Goal: Navigation & Orientation: Find specific page/section

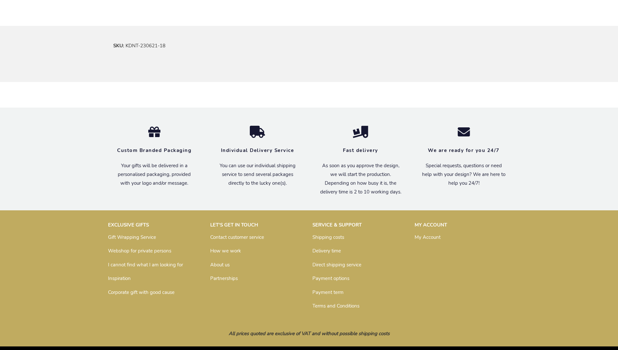
scroll to position [381, 0]
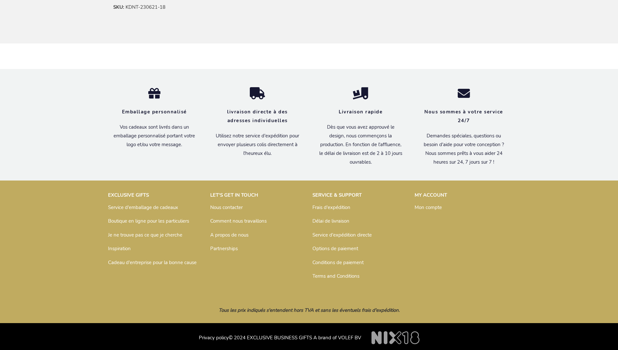
scroll to position [396, 0]
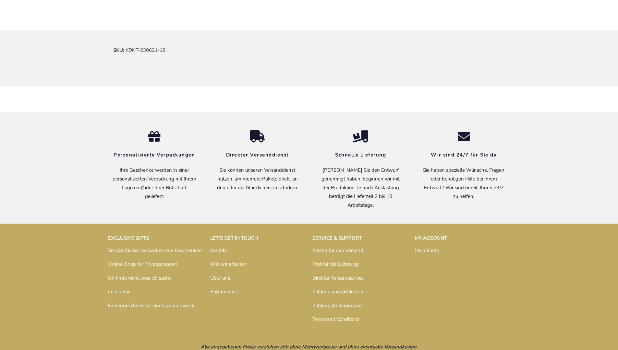
scroll to position [390, 0]
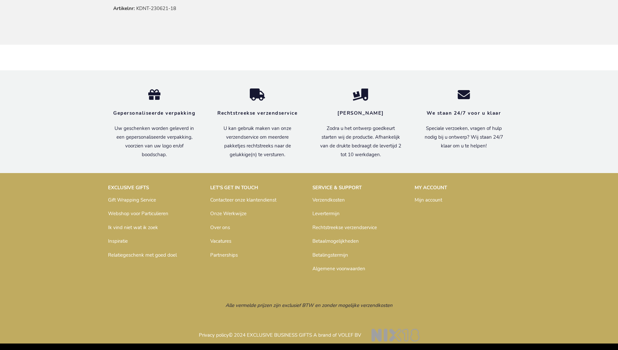
scroll to position [393, 0]
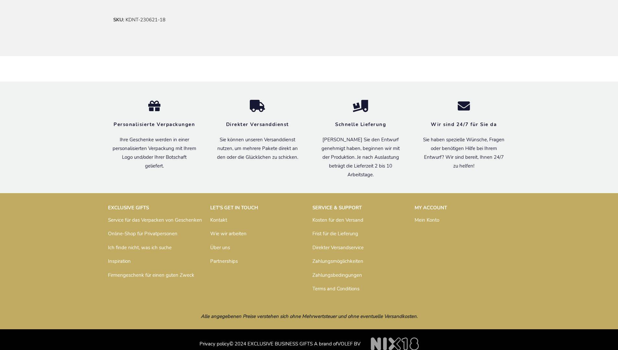
scroll to position [390, 0]
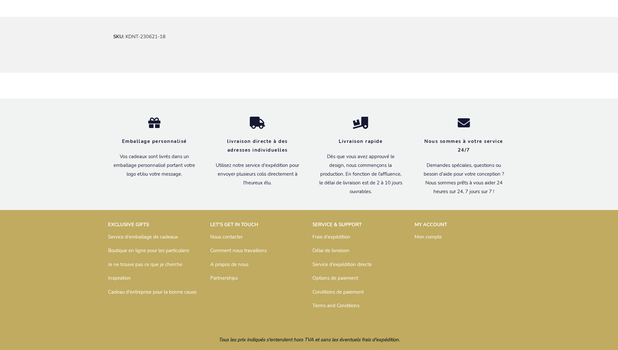
scroll to position [396, 0]
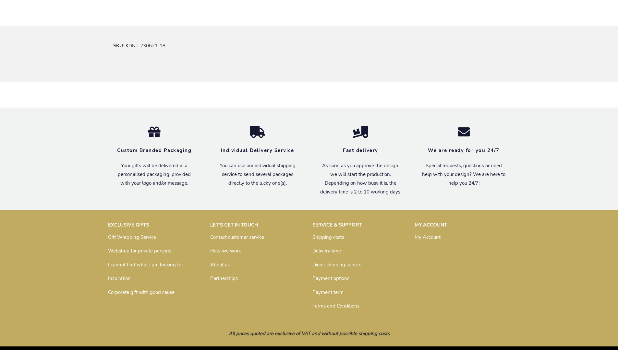
scroll to position [381, 0]
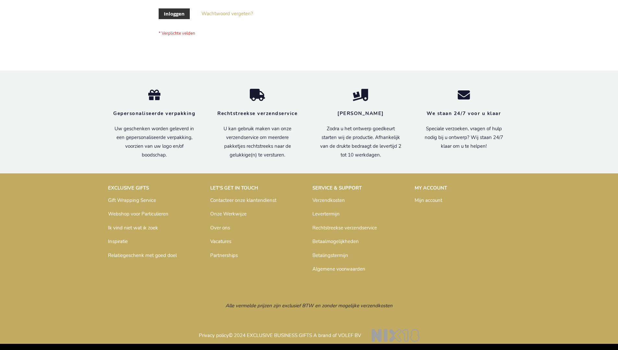
scroll to position [220, 0]
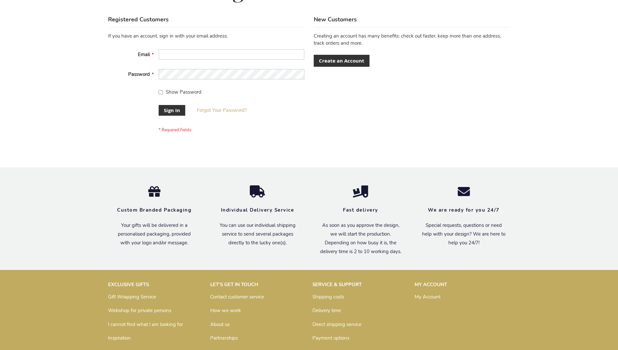
scroll to position [208, 0]
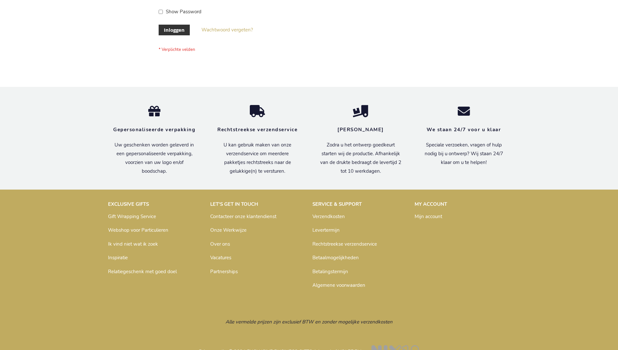
scroll to position [220, 0]
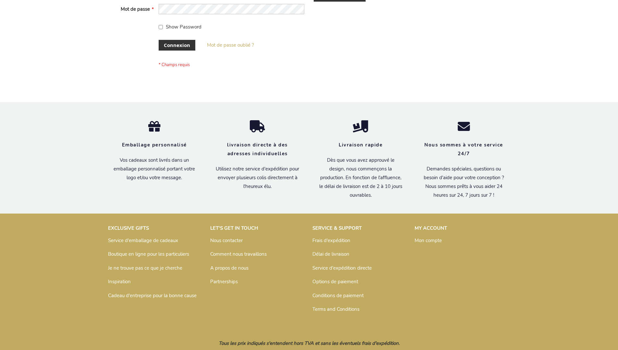
scroll to position [224, 0]
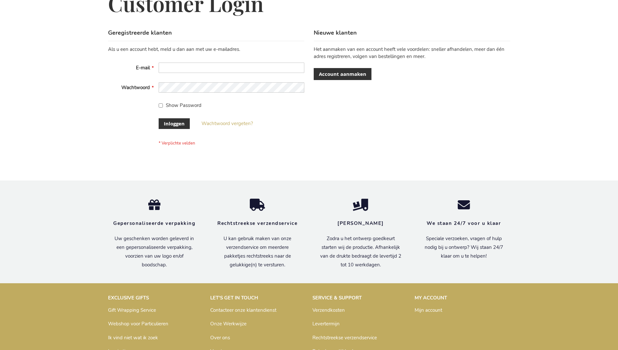
scroll to position [220, 0]
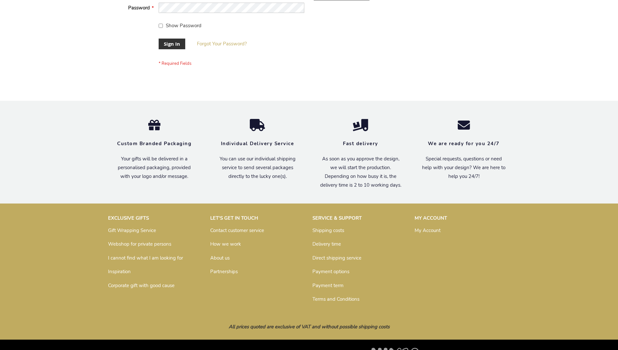
scroll to position [208, 0]
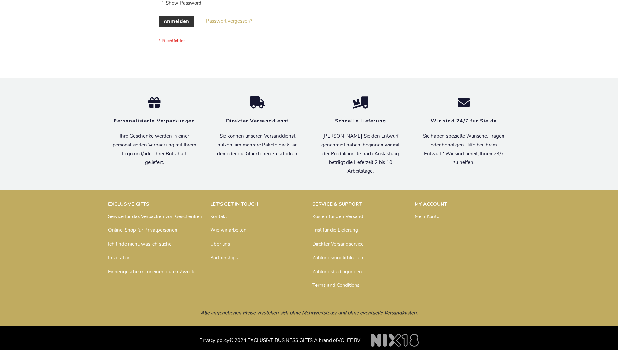
scroll to position [217, 0]
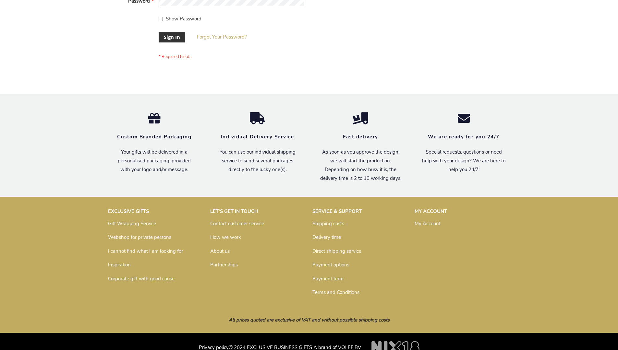
scroll to position [208, 0]
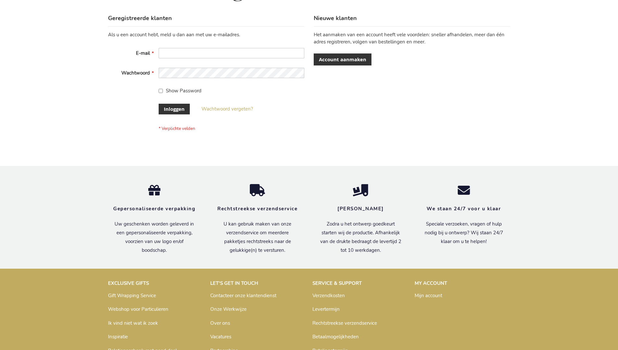
scroll to position [220, 0]
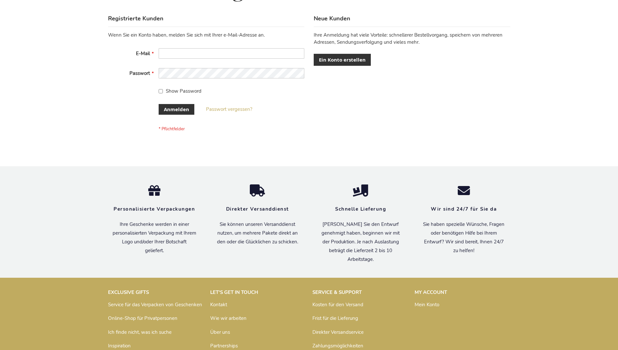
scroll to position [217, 0]
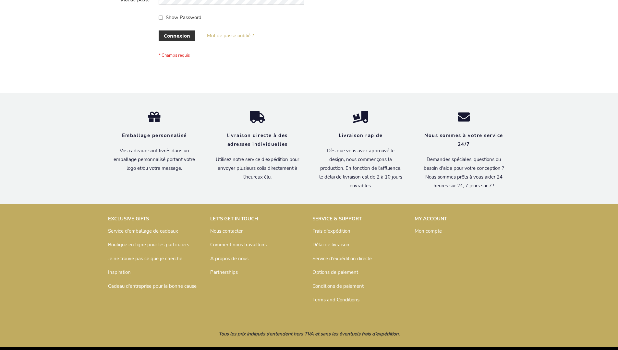
scroll to position [224, 0]
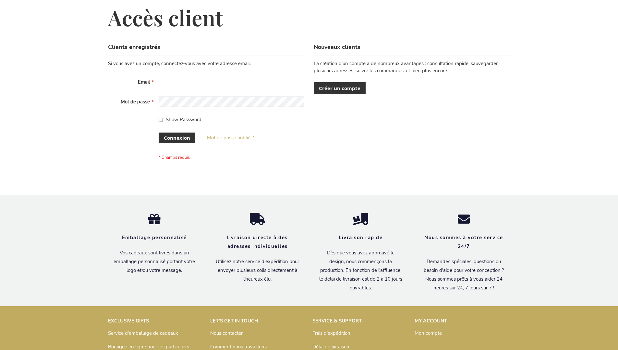
scroll to position [224, 0]
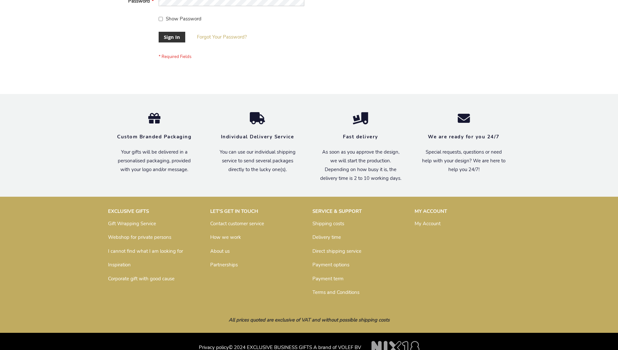
scroll to position [208, 0]
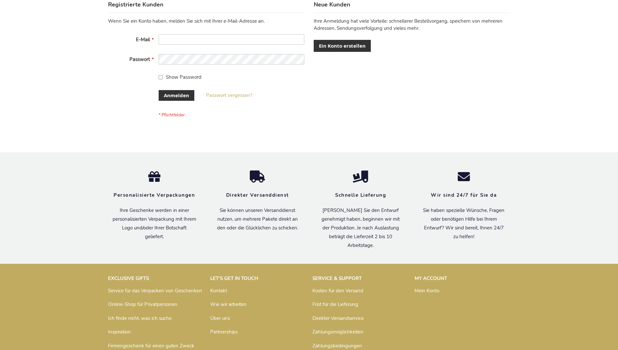
scroll to position [217, 0]
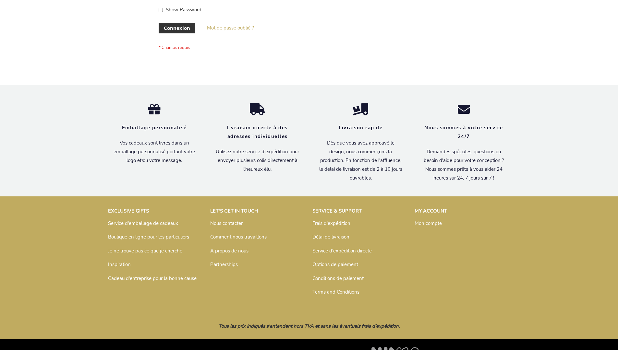
scroll to position [224, 0]
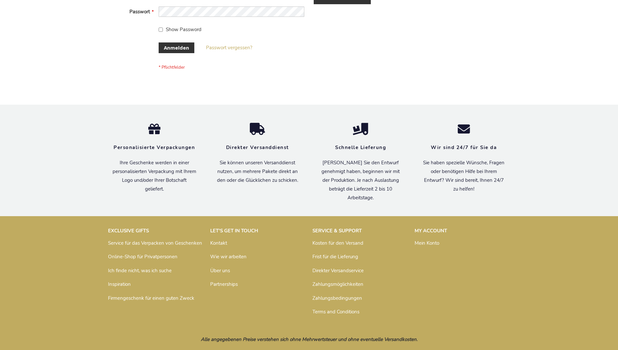
scroll to position [217, 0]
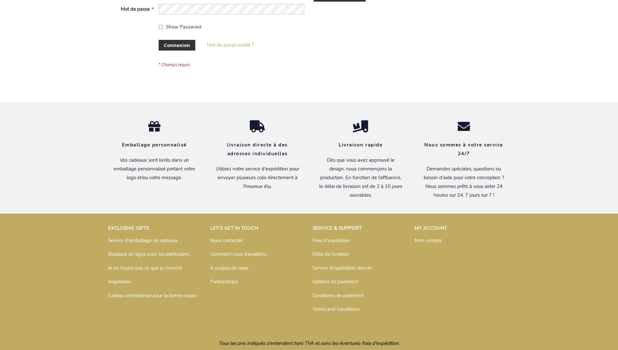
scroll to position [224, 0]
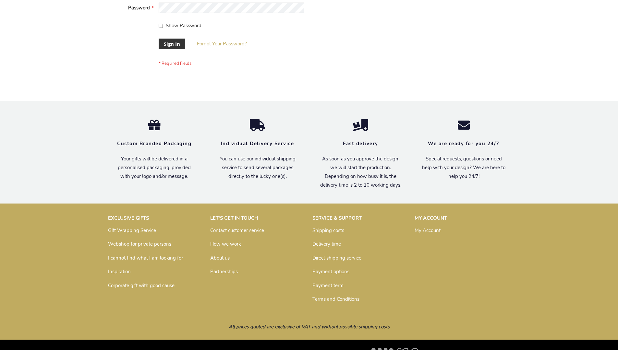
scroll to position [208, 0]
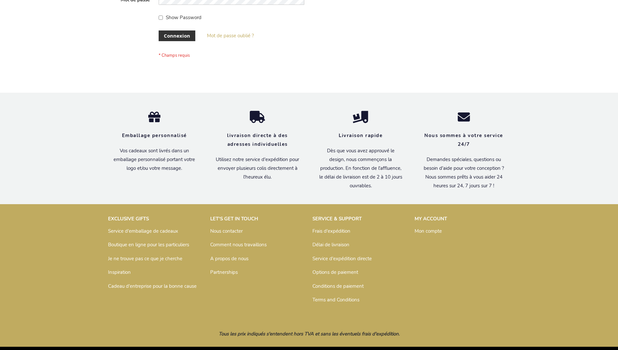
scroll to position [224, 0]
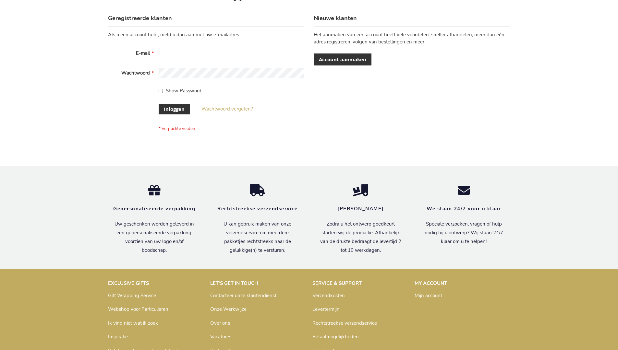
scroll to position [220, 0]
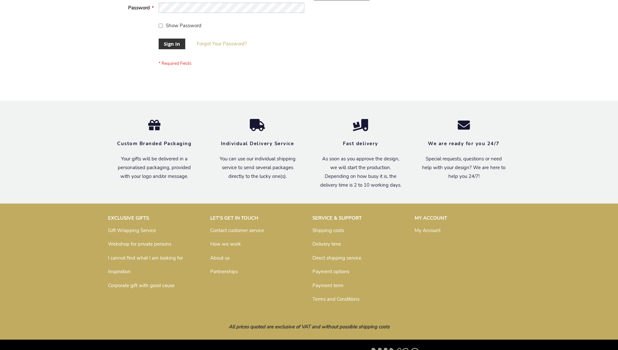
scroll to position [208, 0]
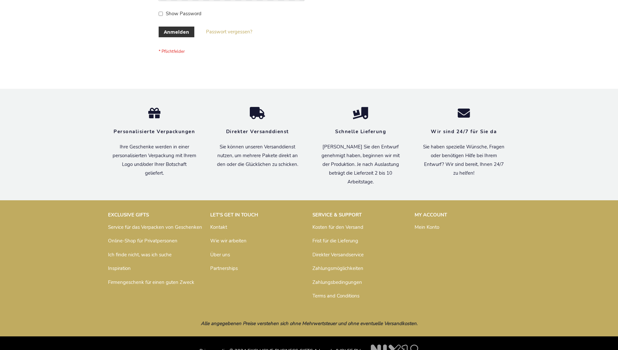
scroll to position [217, 0]
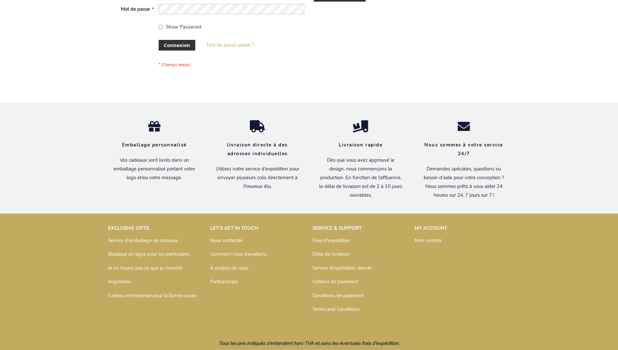
scroll to position [224, 0]
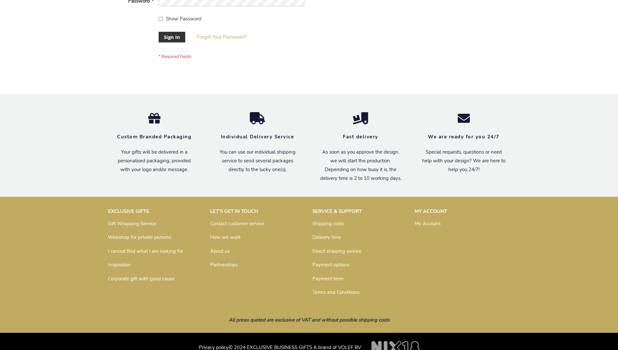
scroll to position [208, 0]
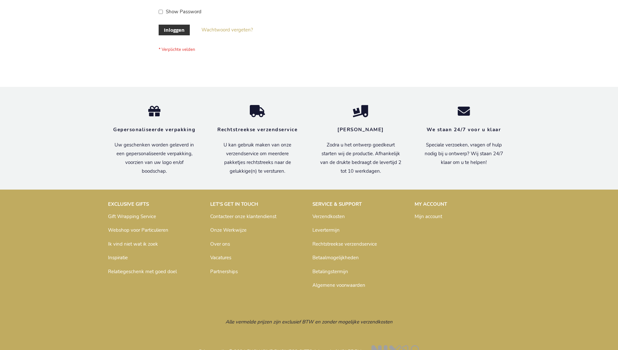
scroll to position [220, 0]
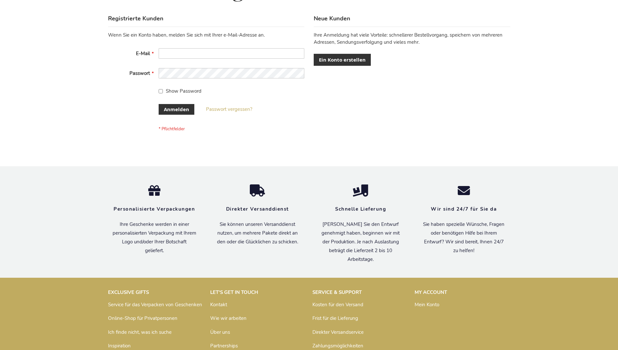
scroll to position [217, 0]
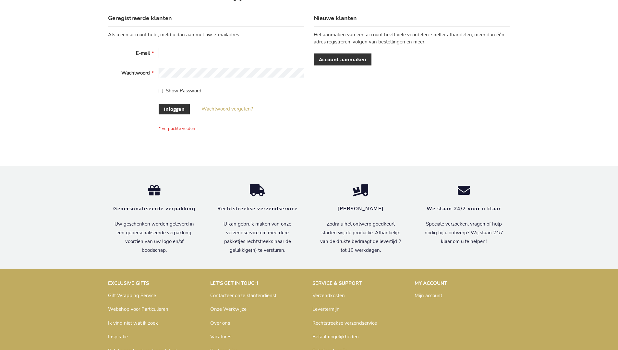
scroll to position [220, 0]
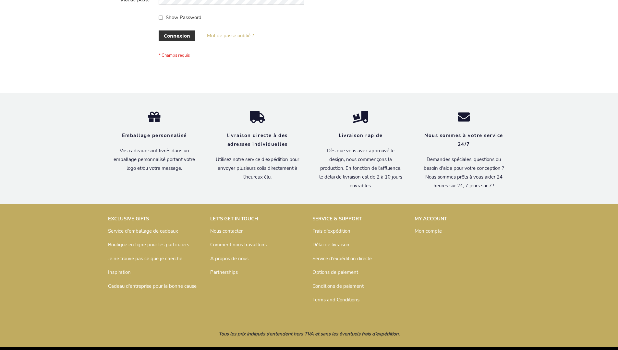
scroll to position [224, 0]
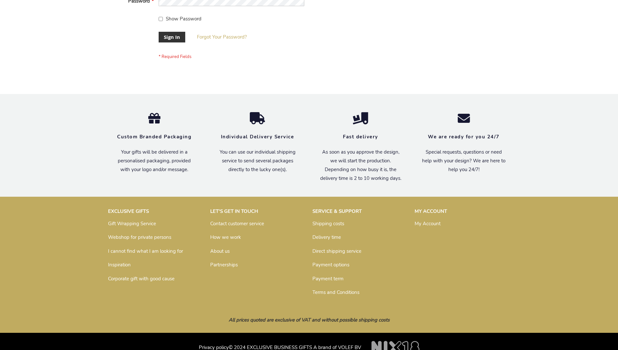
scroll to position [208, 0]
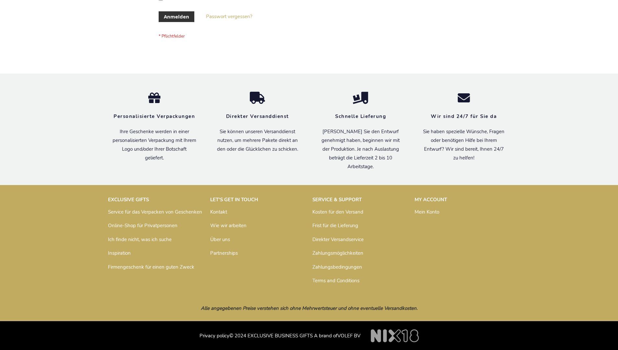
scroll to position [217, 0]
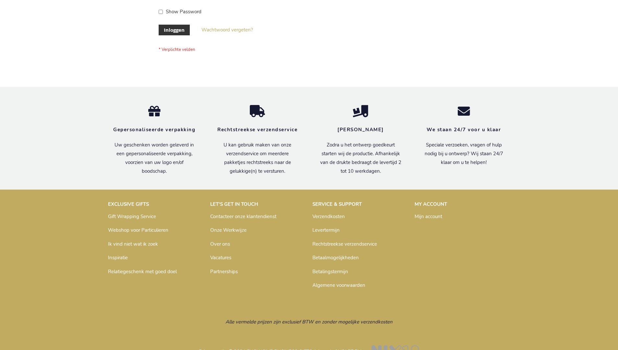
scroll to position [220, 0]
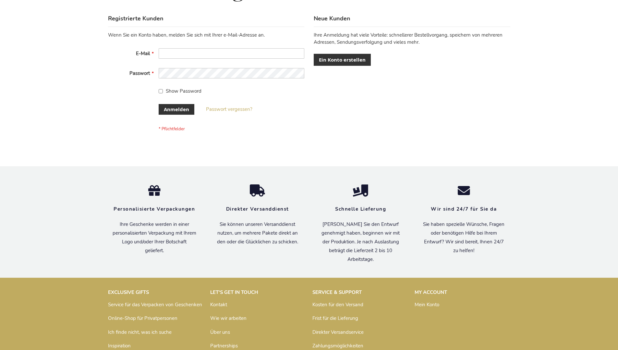
scroll to position [217, 0]
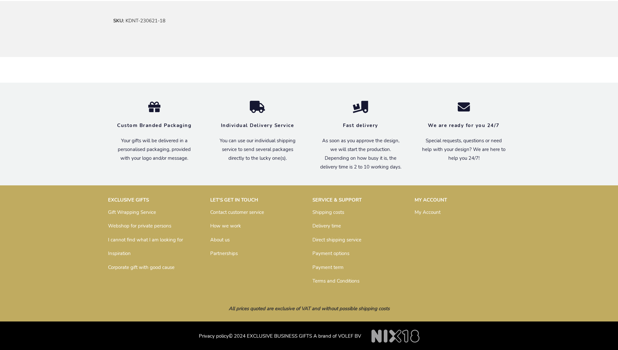
scroll to position [381, 0]
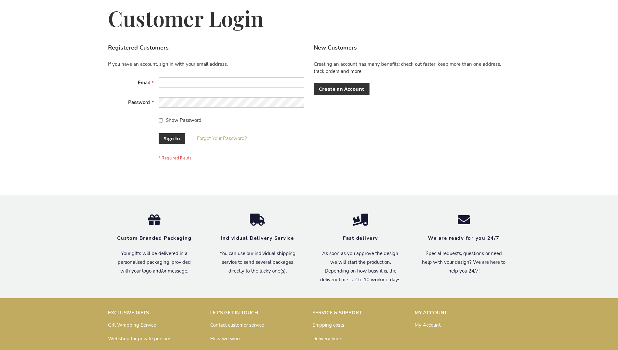
scroll to position [208, 0]
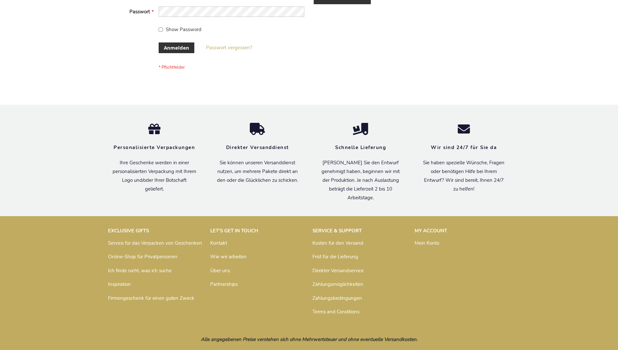
scroll to position [217, 0]
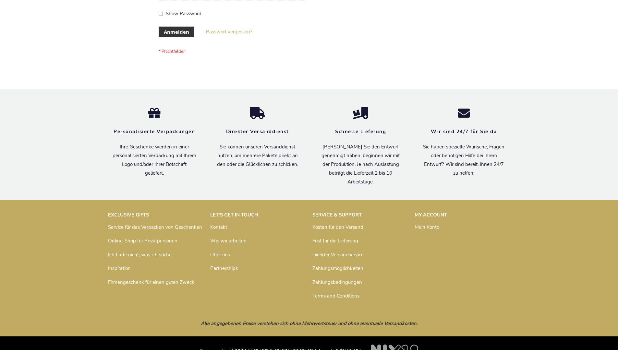
scroll to position [217, 0]
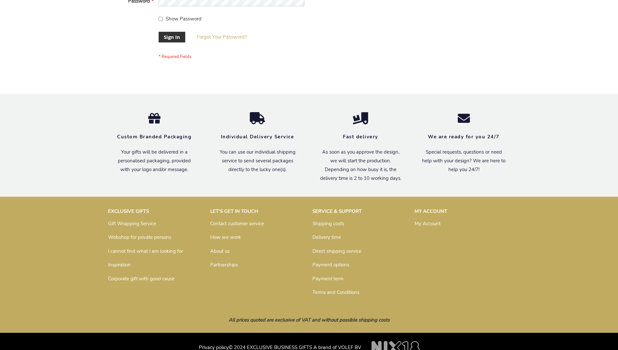
scroll to position [208, 0]
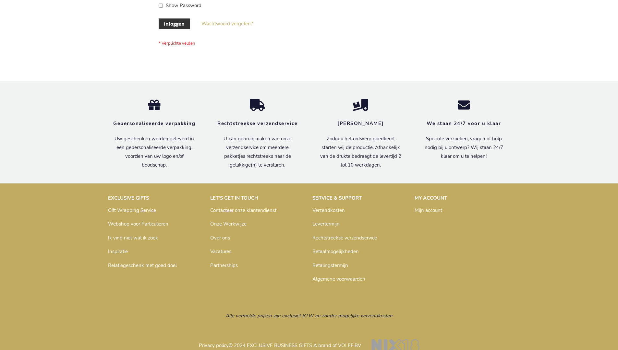
scroll to position [220, 0]
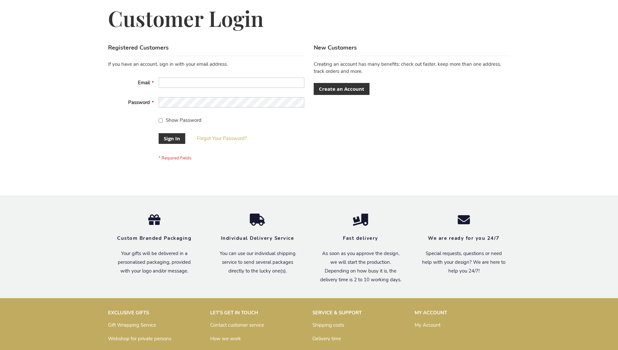
scroll to position [208, 0]
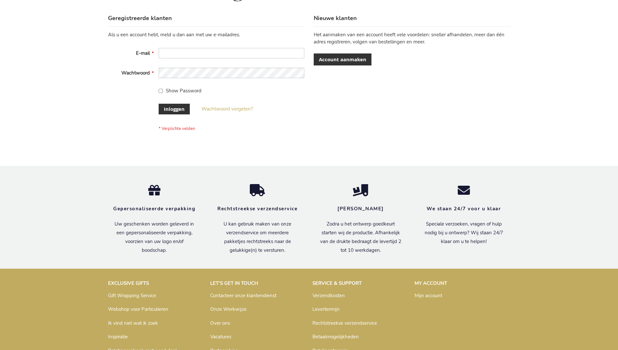
scroll to position [220, 0]
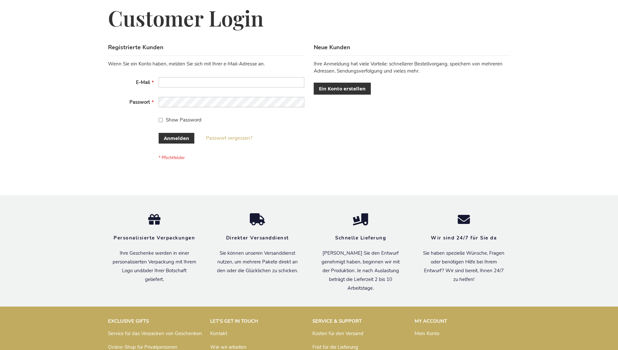
scroll to position [217, 0]
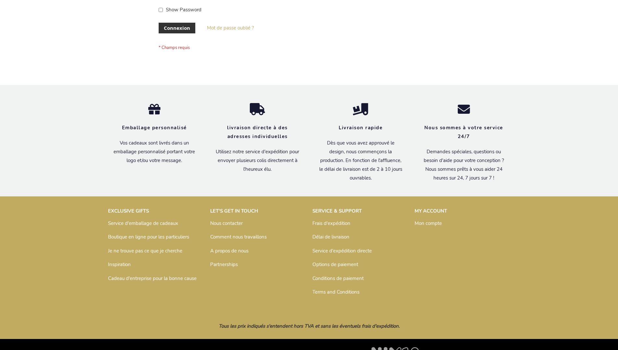
scroll to position [224, 0]
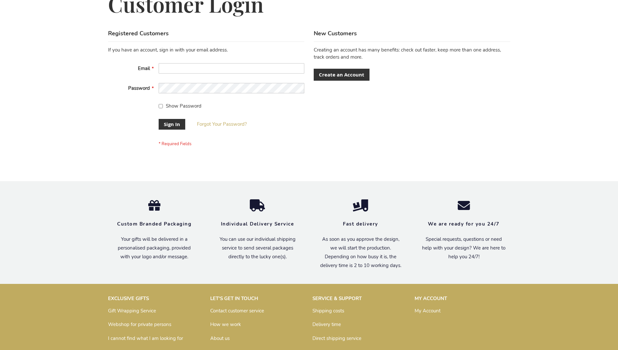
scroll to position [208, 0]
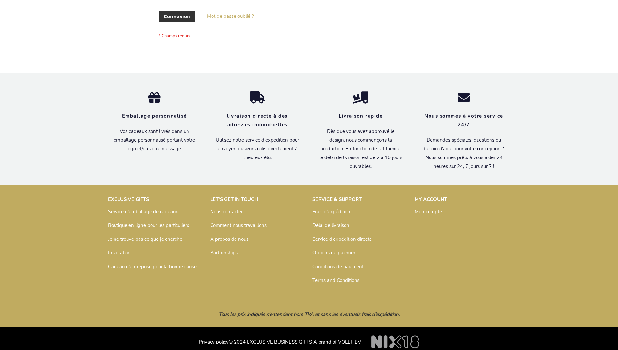
scroll to position [224, 0]
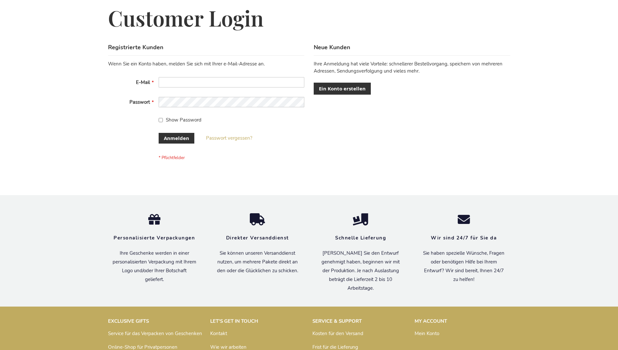
scroll to position [217, 0]
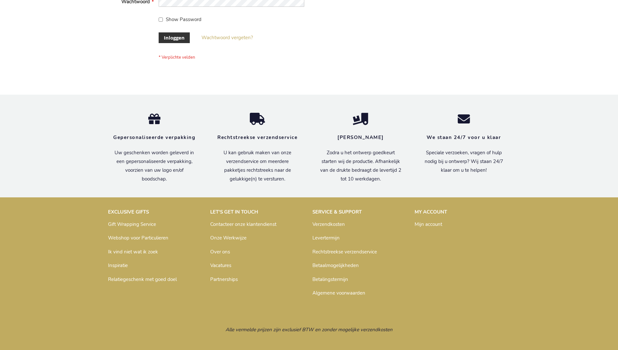
scroll to position [220, 0]
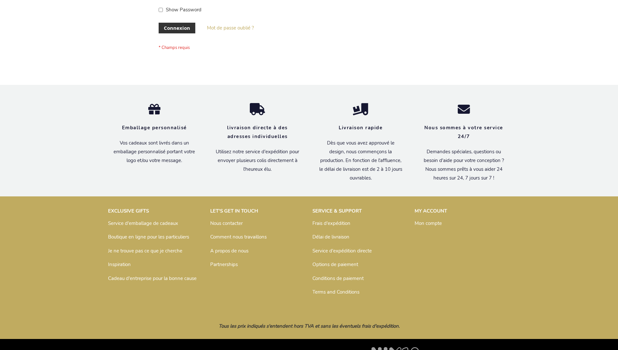
scroll to position [224, 0]
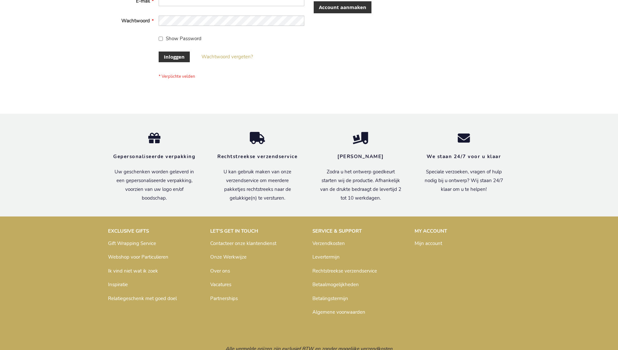
scroll to position [220, 0]
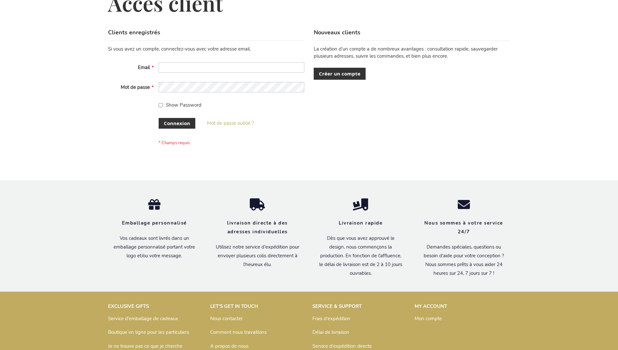
scroll to position [224, 0]
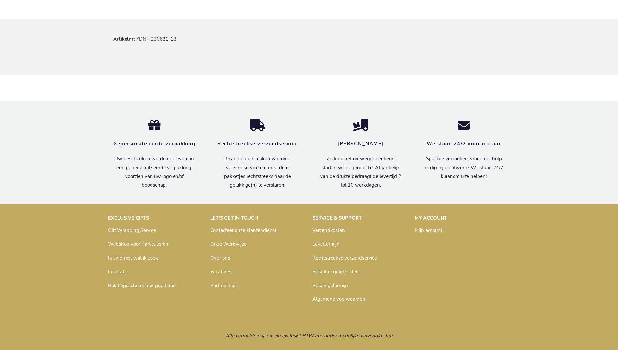
scroll to position [393, 0]
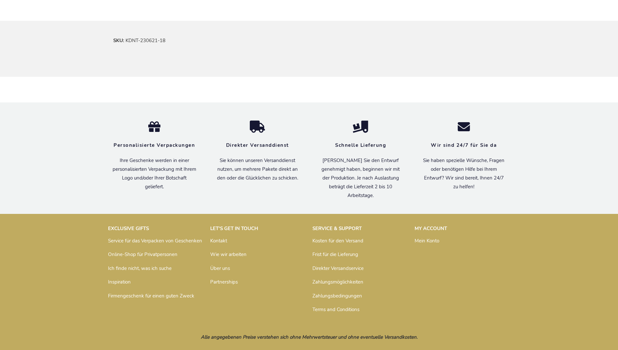
scroll to position [390, 0]
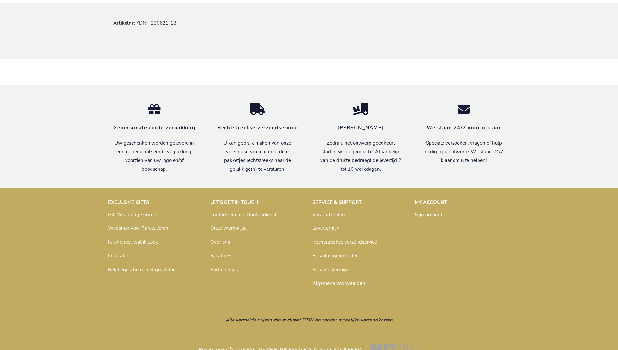
scroll to position [393, 0]
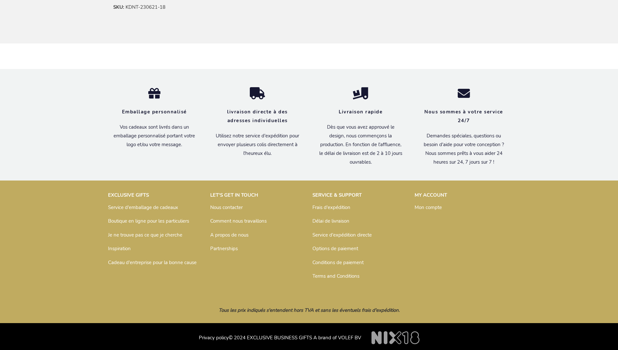
scroll to position [396, 0]
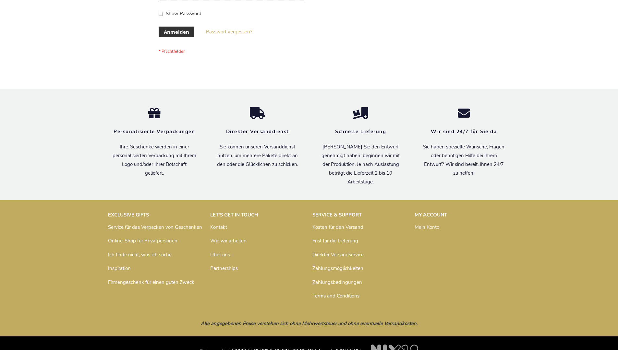
scroll to position [217, 0]
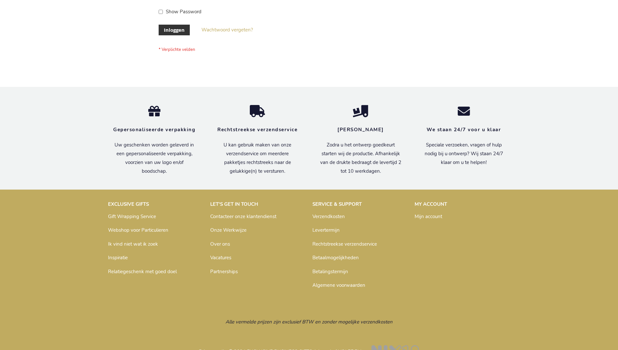
scroll to position [220, 0]
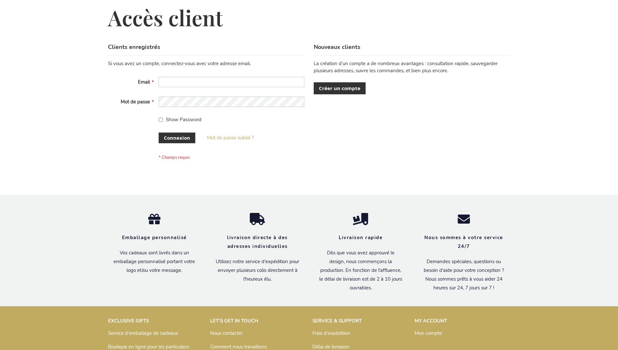
scroll to position [224, 0]
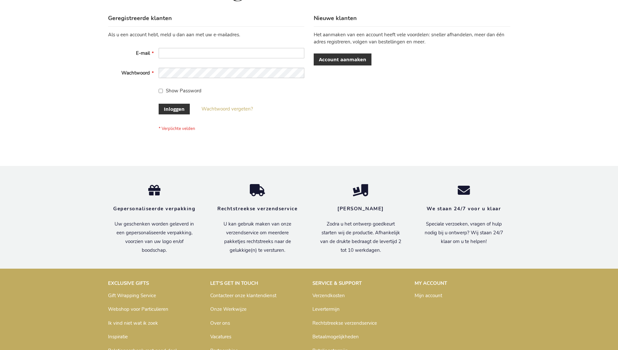
scroll to position [220, 0]
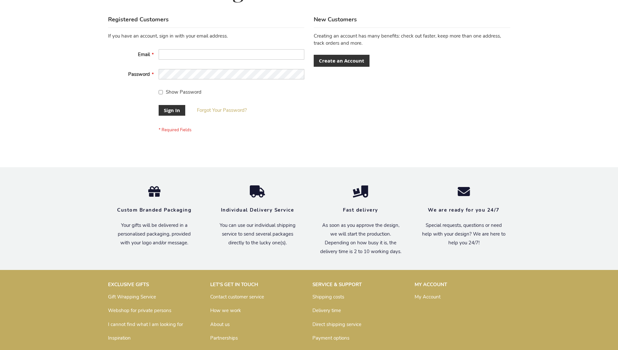
scroll to position [208, 0]
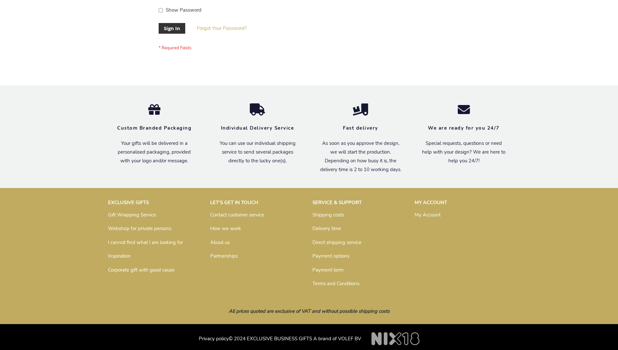
scroll to position [208, 0]
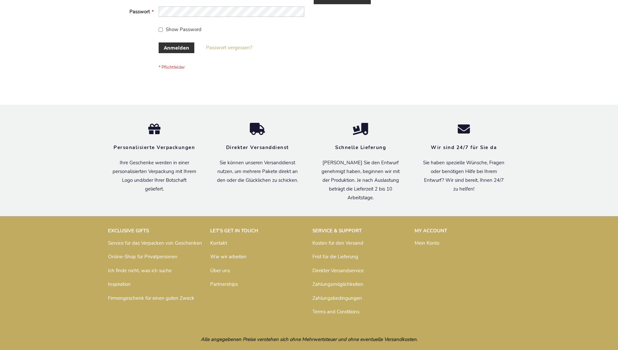
scroll to position [217, 0]
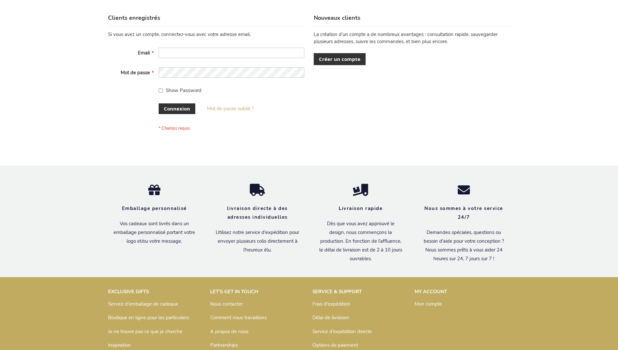
scroll to position [224, 0]
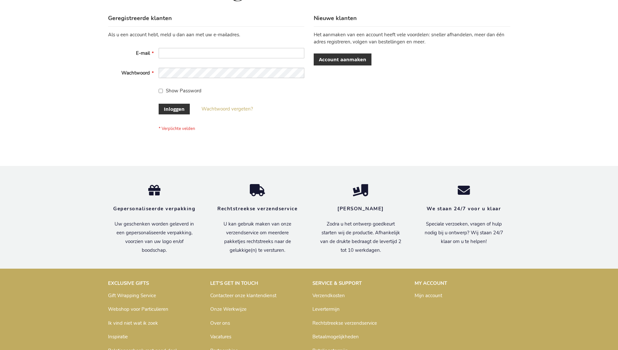
scroll to position [220, 0]
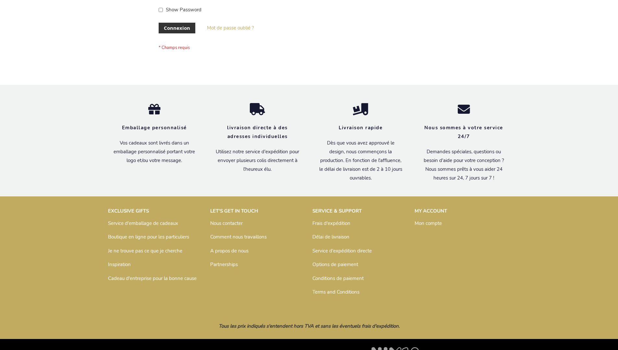
scroll to position [224, 0]
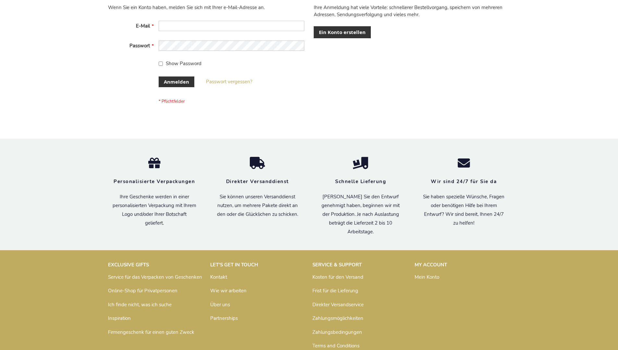
scroll to position [217, 0]
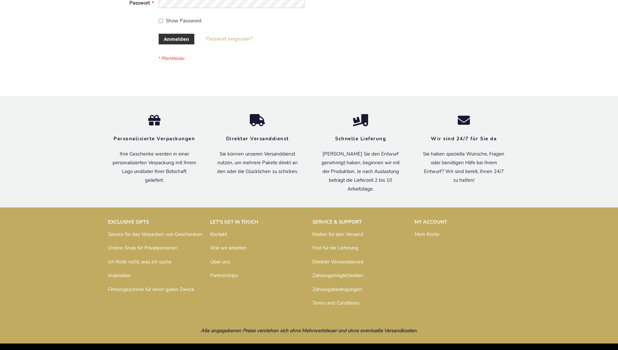
scroll to position [217, 0]
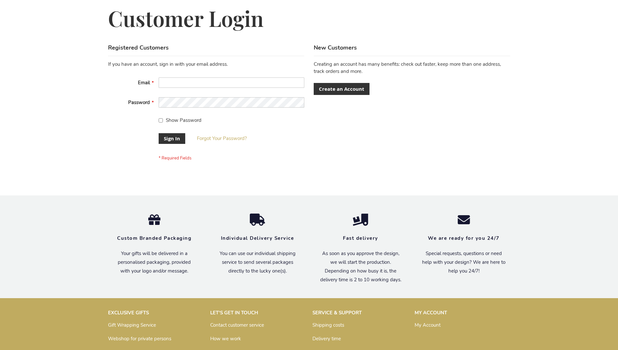
scroll to position [208, 0]
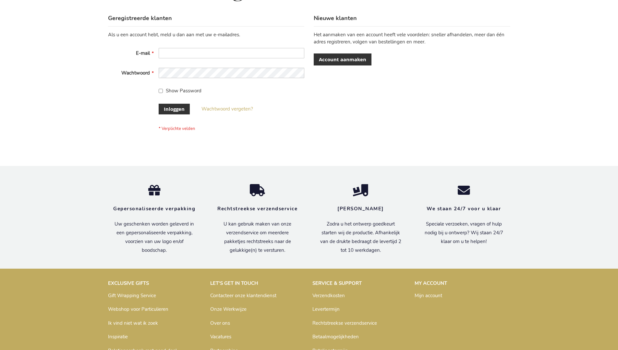
scroll to position [220, 0]
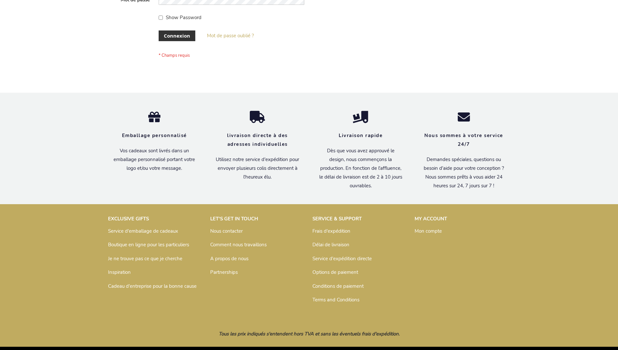
scroll to position [224, 0]
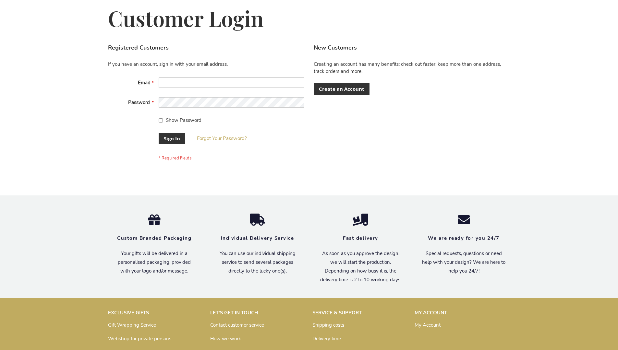
scroll to position [208, 0]
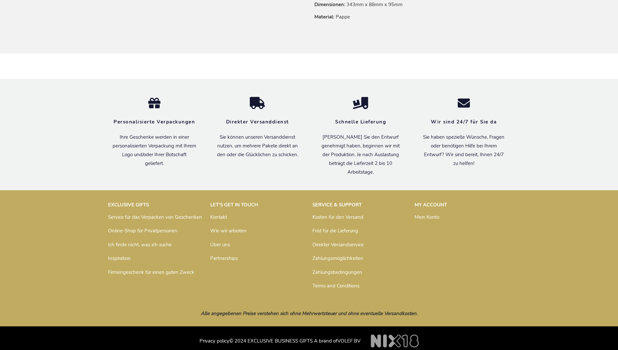
scroll to position [469, 0]
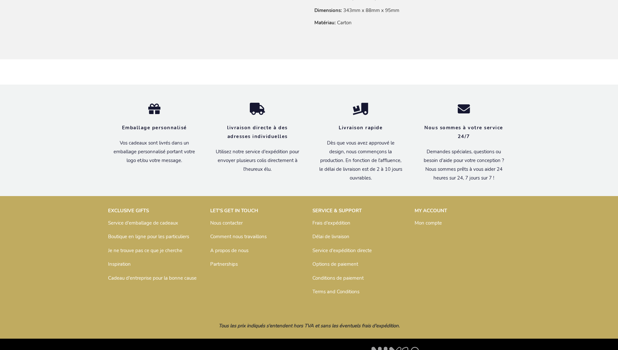
scroll to position [475, 0]
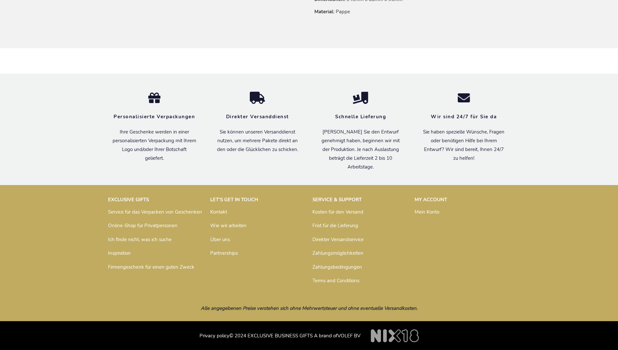
scroll to position [469, 0]
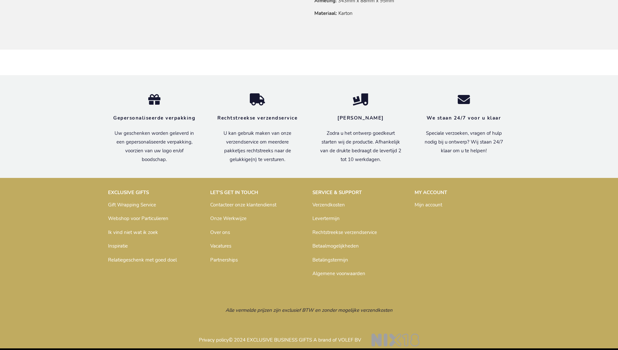
scroll to position [465, 0]
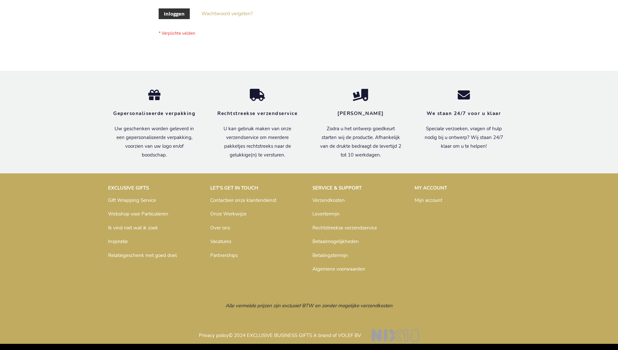
scroll to position [220, 0]
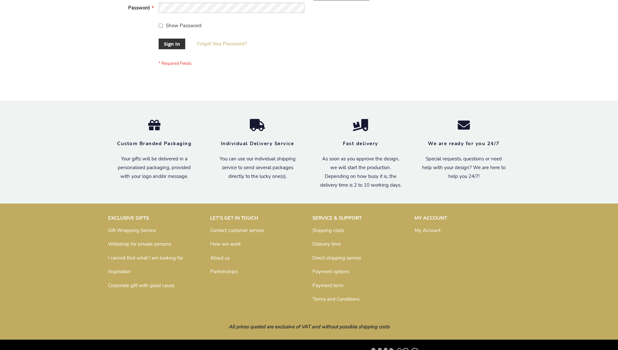
scroll to position [208, 0]
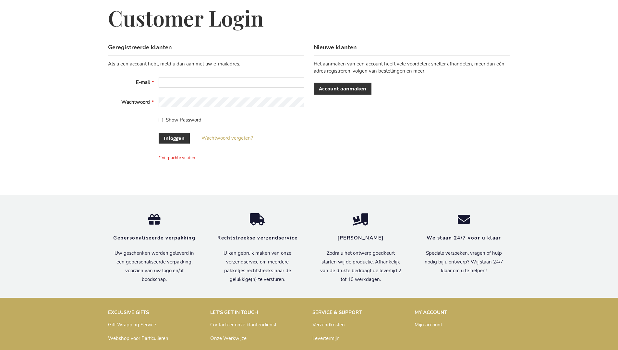
scroll to position [220, 0]
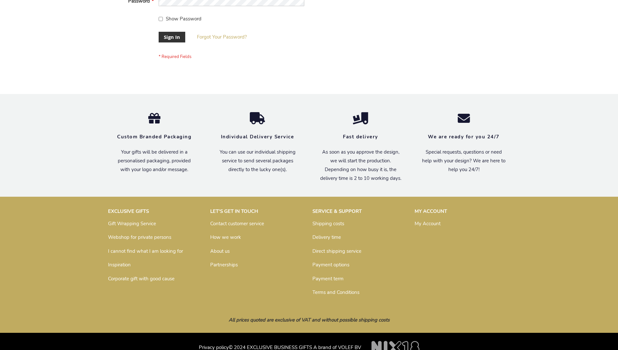
scroll to position [208, 0]
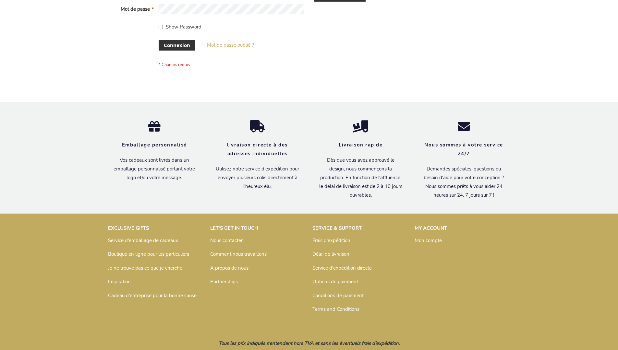
scroll to position [224, 0]
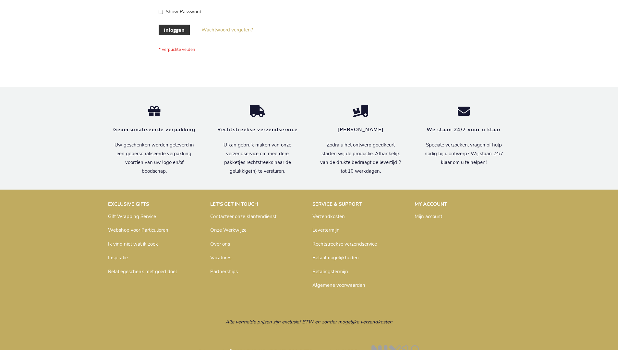
scroll to position [220, 0]
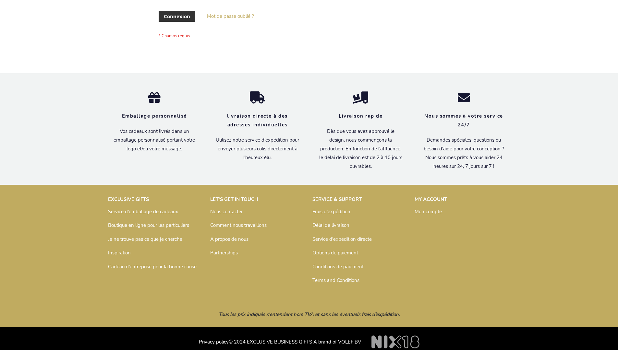
scroll to position [224, 0]
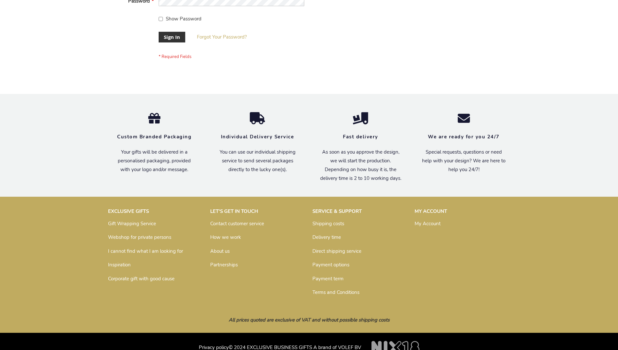
scroll to position [208, 0]
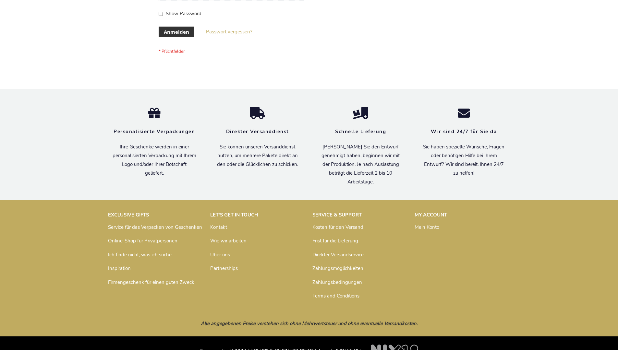
scroll to position [217, 0]
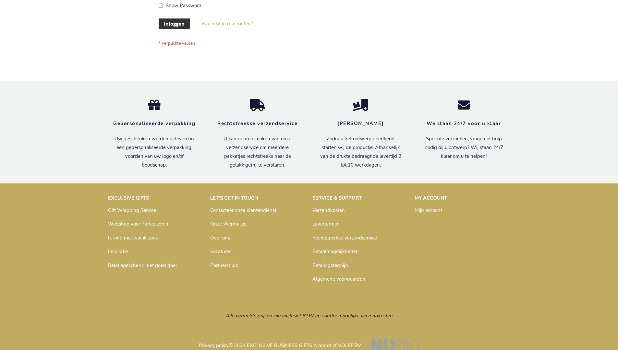
scroll to position [220, 0]
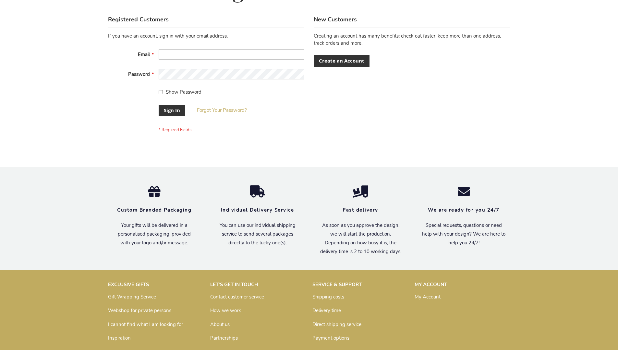
scroll to position [208, 0]
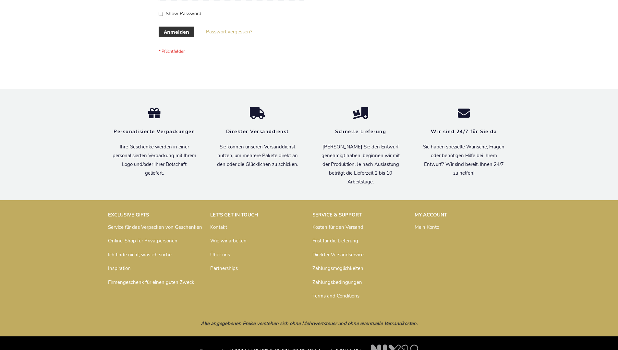
scroll to position [217, 0]
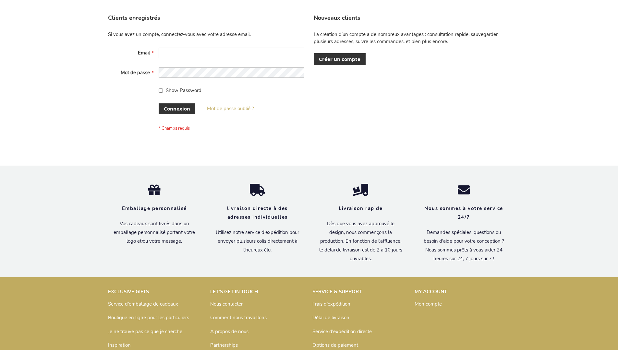
scroll to position [224, 0]
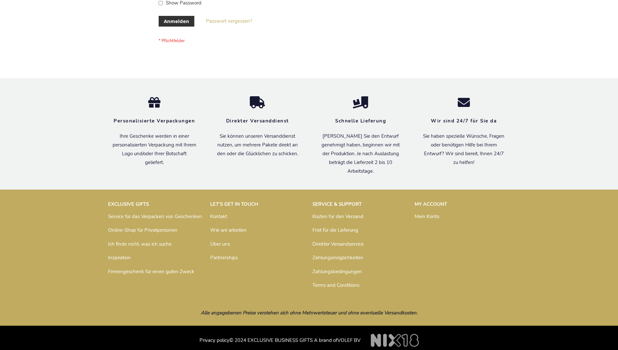
scroll to position [217, 0]
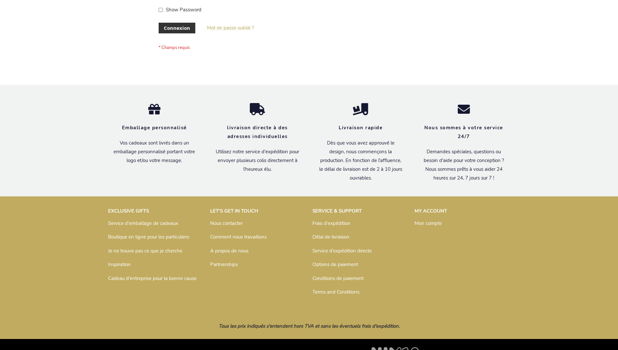
scroll to position [224, 0]
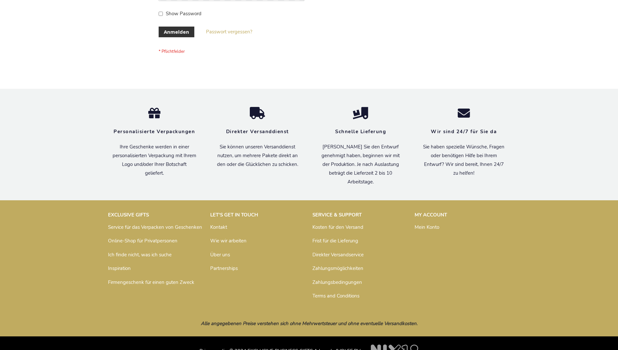
scroll to position [217, 0]
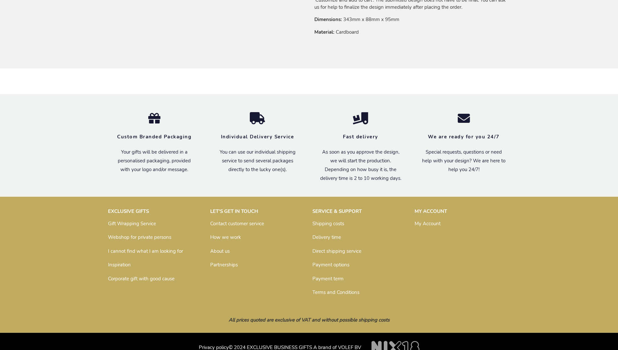
scroll to position [453, 0]
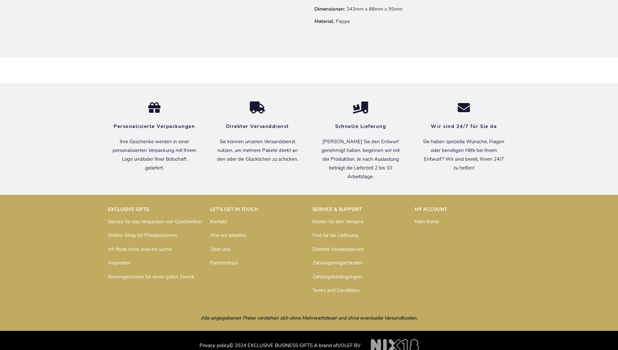
scroll to position [469, 0]
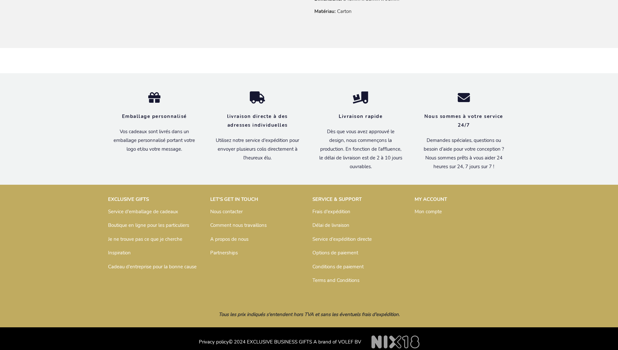
scroll to position [475, 0]
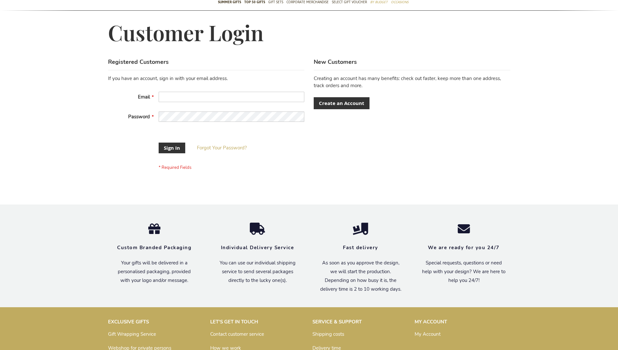
scroll to position [203, 0]
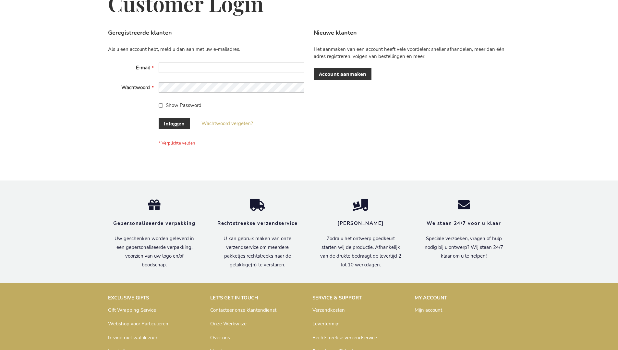
scroll to position [220, 0]
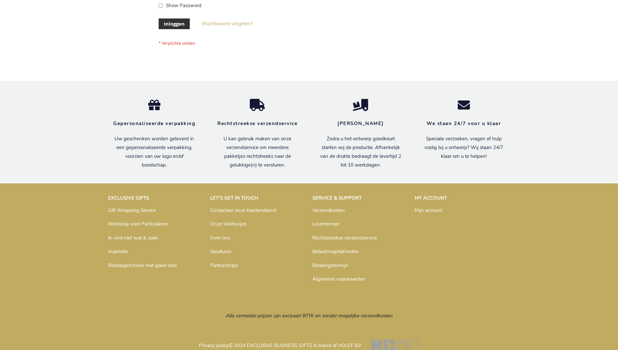
scroll to position [220, 0]
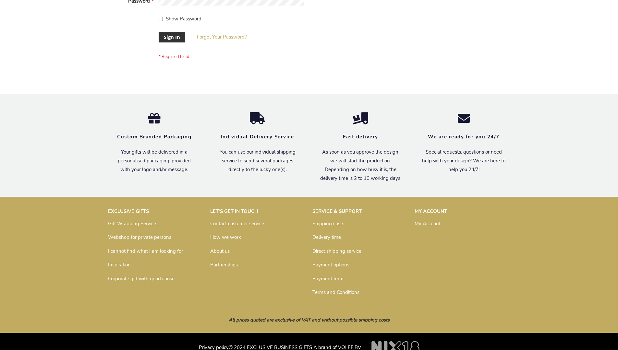
scroll to position [208, 0]
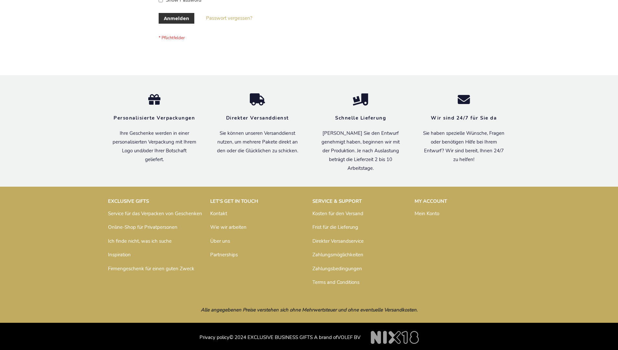
scroll to position [217, 0]
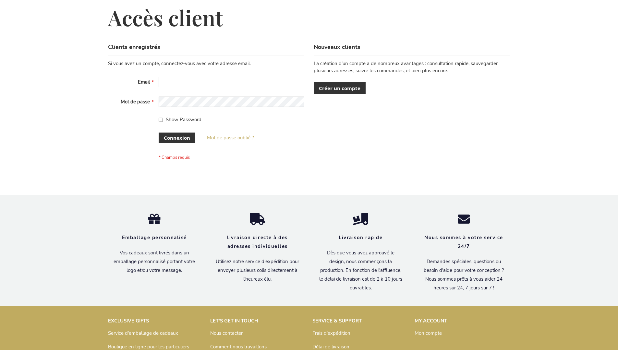
scroll to position [224, 0]
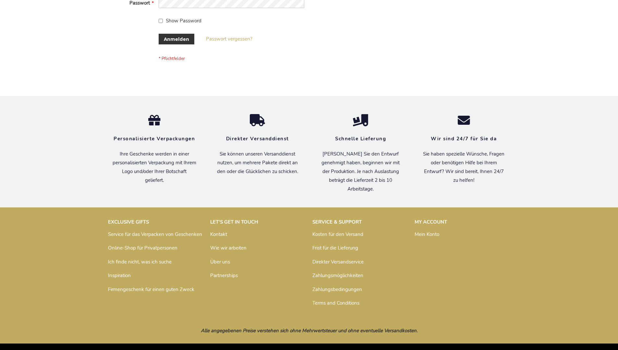
scroll to position [217, 0]
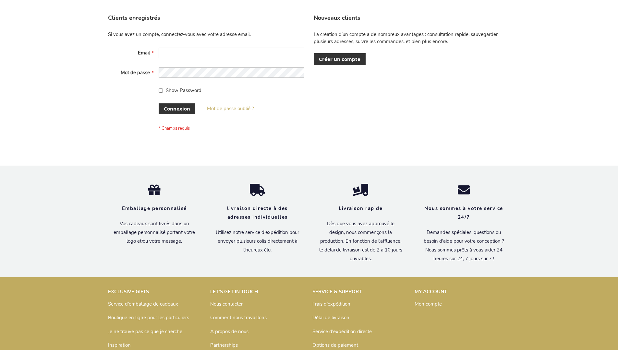
scroll to position [224, 0]
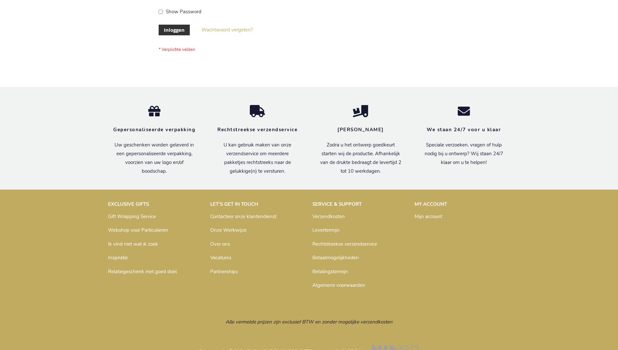
scroll to position [220, 0]
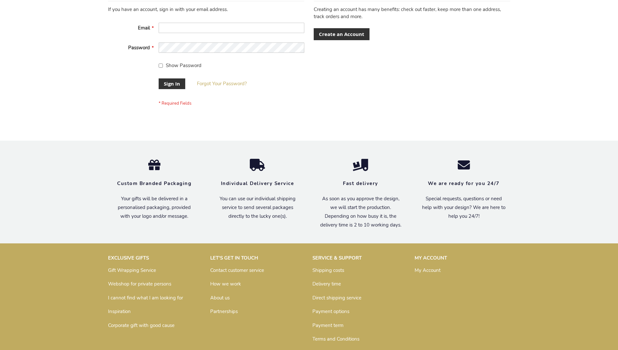
scroll to position [208, 0]
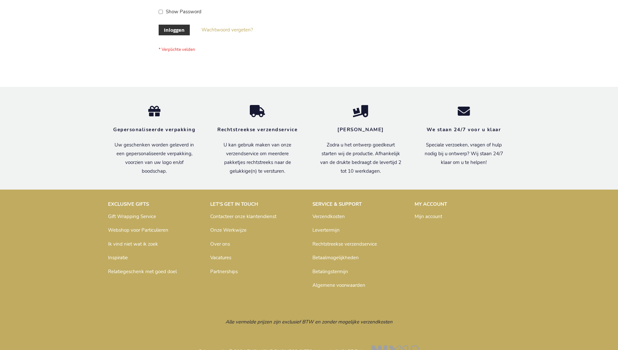
scroll to position [220, 0]
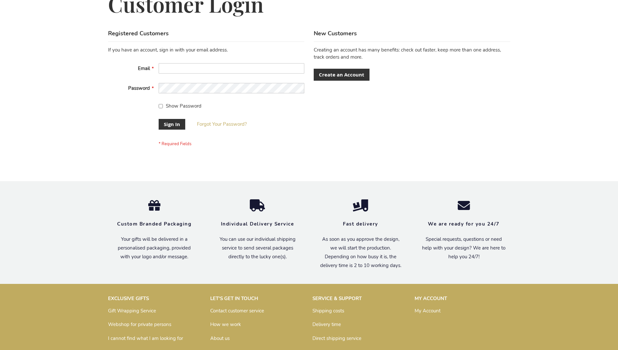
scroll to position [208, 0]
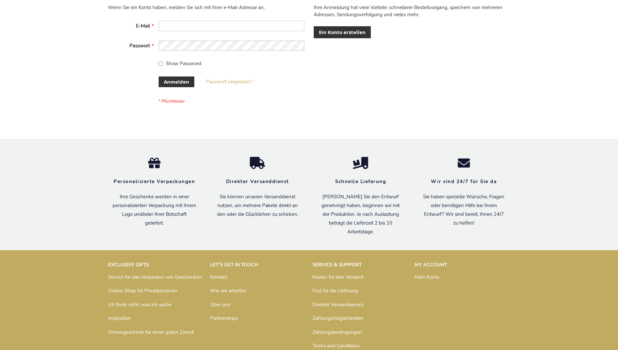
scroll to position [217, 0]
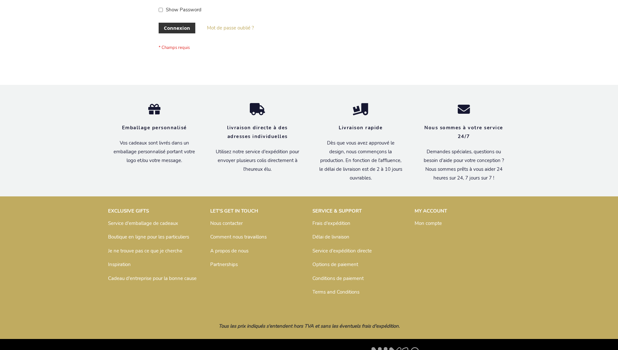
scroll to position [224, 0]
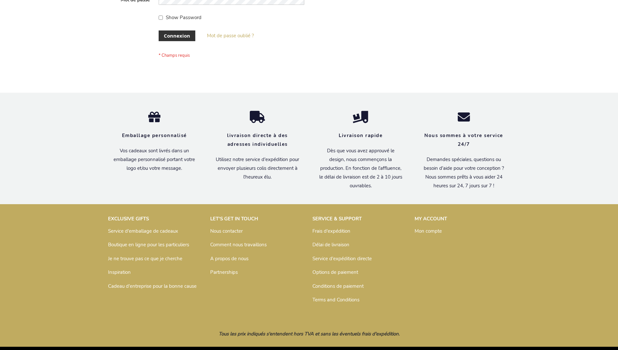
scroll to position [224, 0]
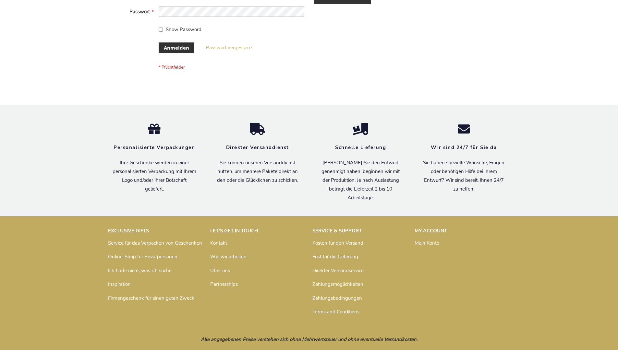
scroll to position [217, 0]
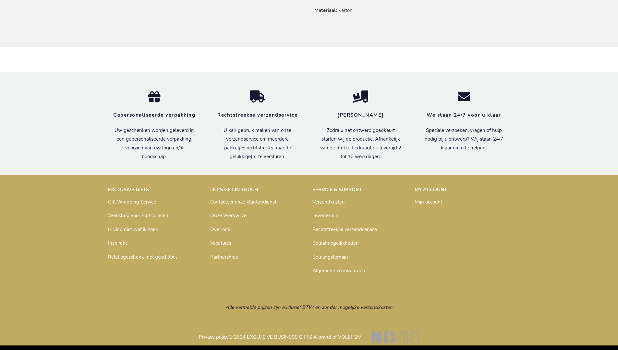
scroll to position [465, 0]
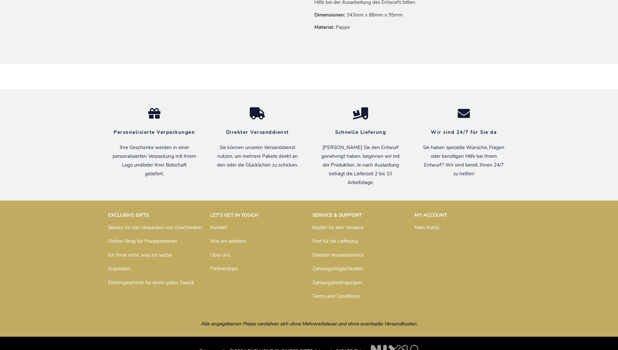
scroll to position [469, 0]
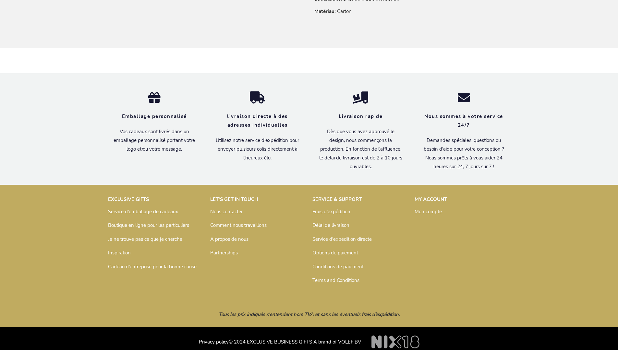
scroll to position [475, 0]
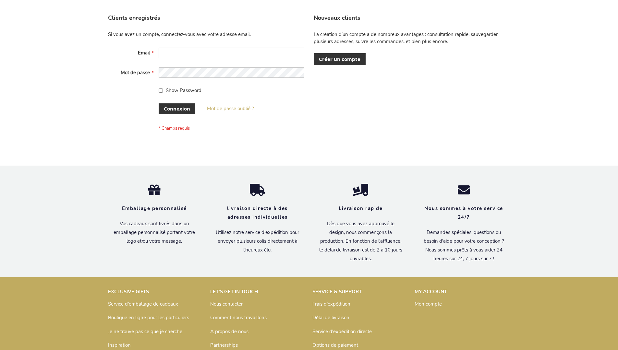
scroll to position [224, 0]
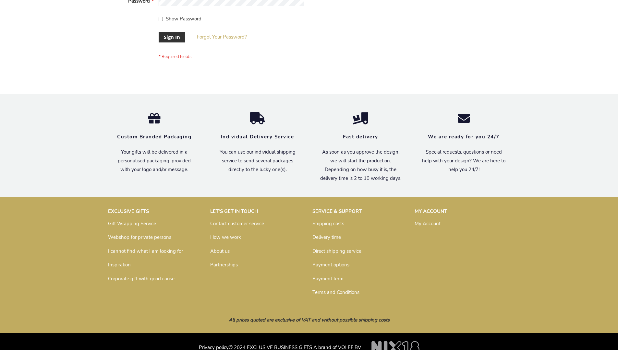
scroll to position [208, 0]
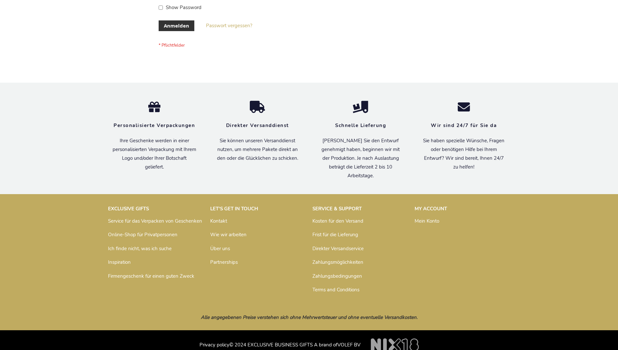
scroll to position [217, 0]
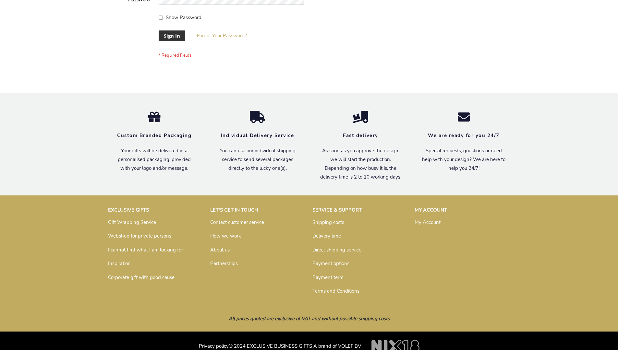
scroll to position [203, 0]
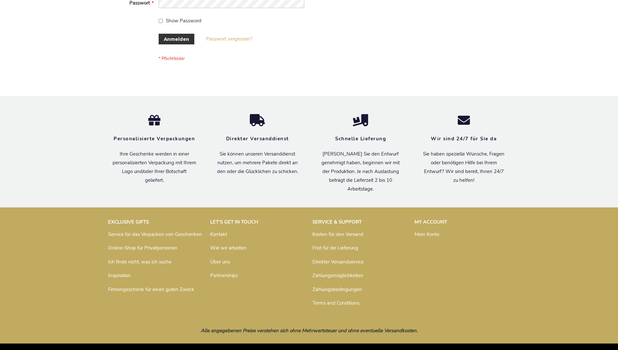
scroll to position [217, 0]
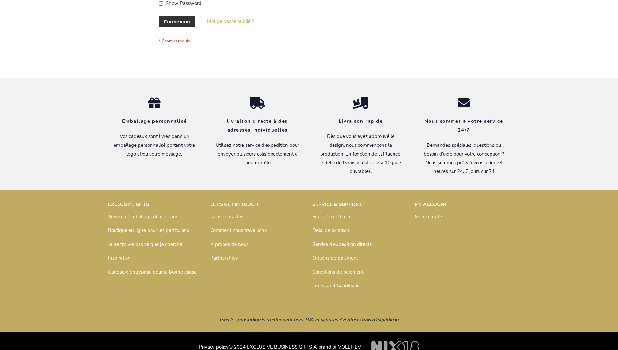
scroll to position [224, 0]
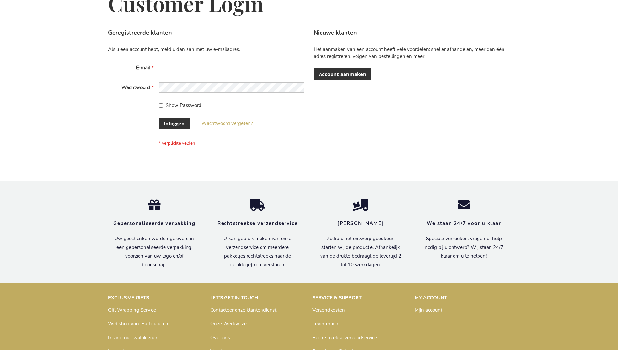
scroll to position [220, 0]
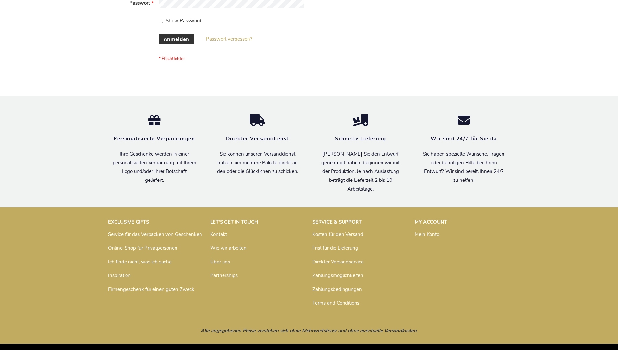
scroll to position [217, 0]
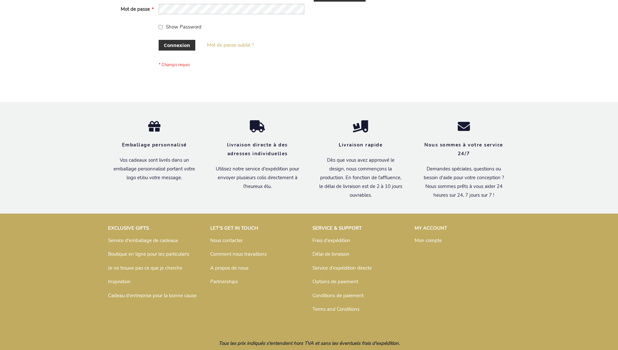
scroll to position [224, 0]
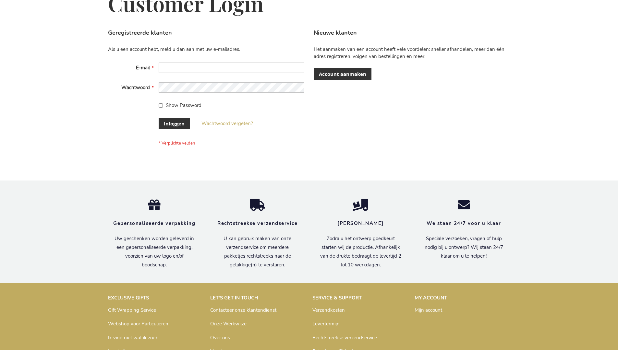
scroll to position [220, 0]
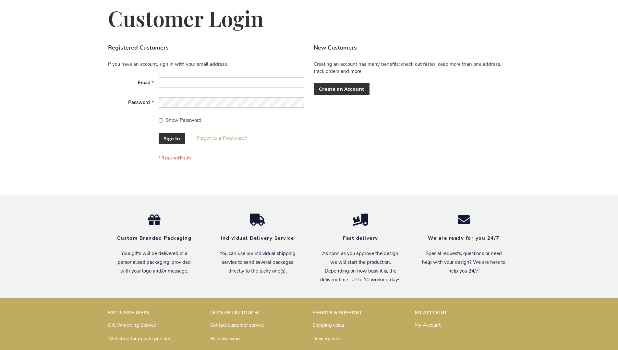
scroll to position [208, 0]
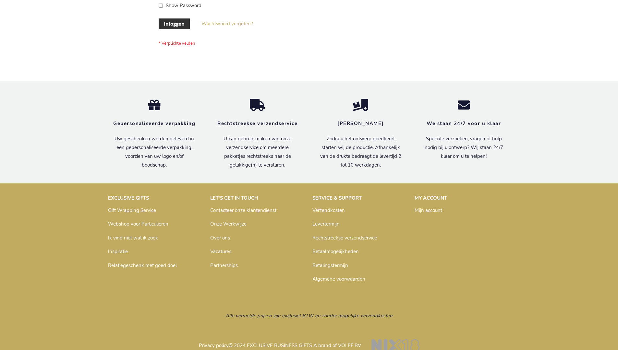
scroll to position [220, 0]
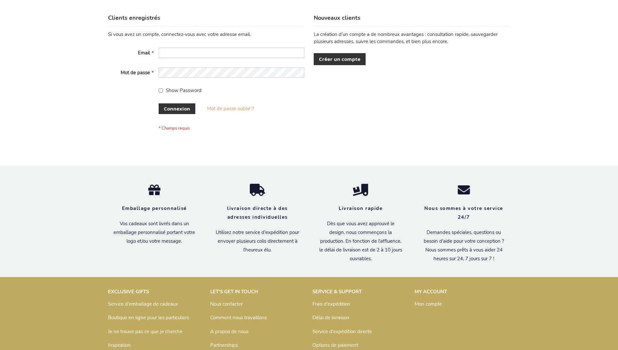
scroll to position [224, 0]
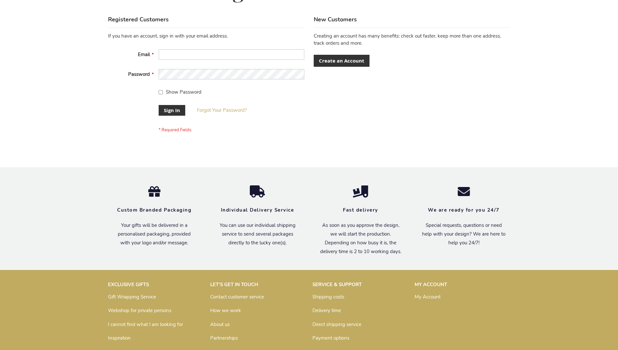
scroll to position [208, 0]
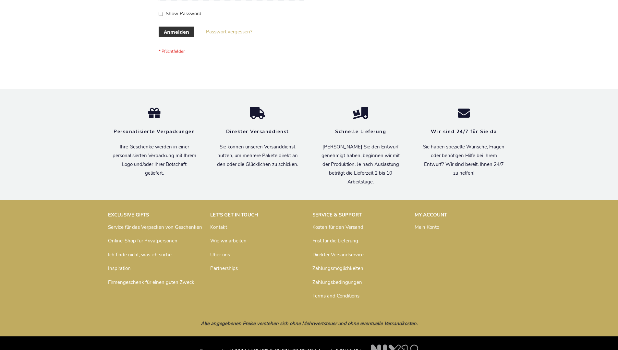
scroll to position [217, 0]
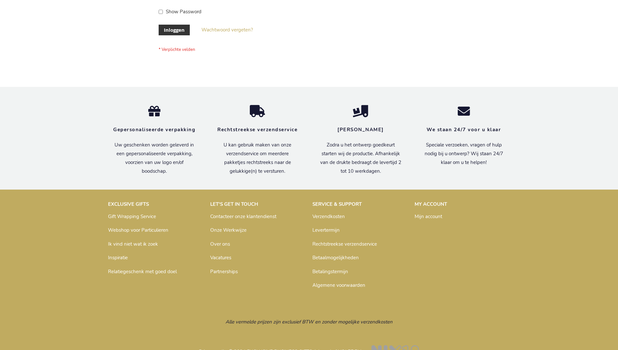
scroll to position [220, 0]
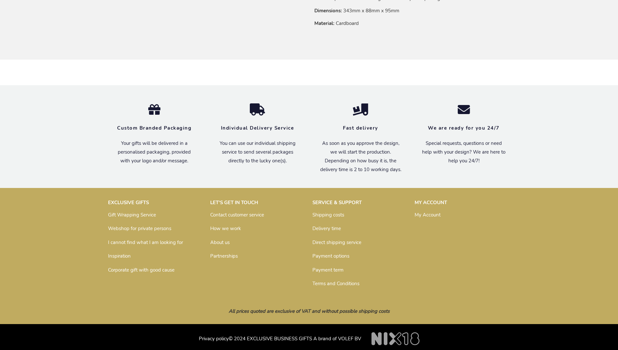
scroll to position [453, 0]
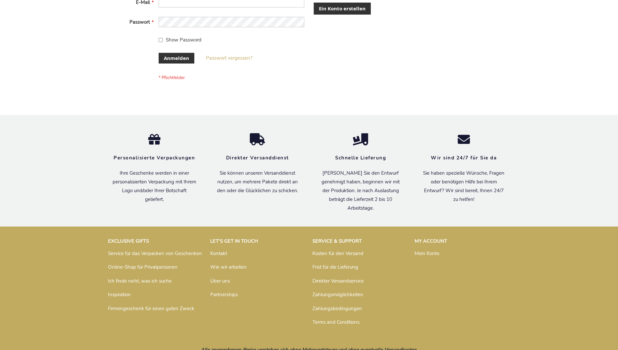
scroll to position [217, 0]
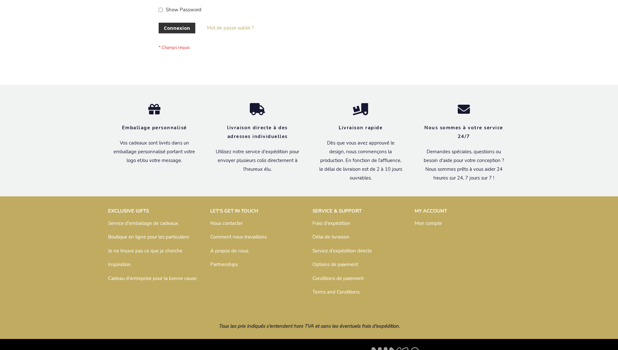
scroll to position [224, 0]
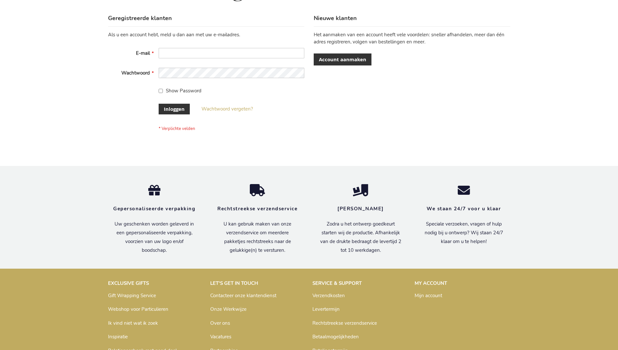
scroll to position [220, 0]
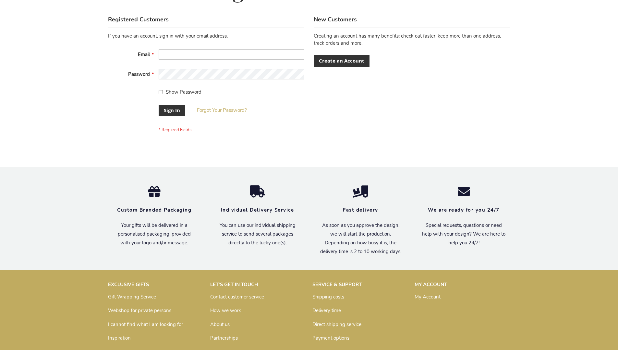
scroll to position [208, 0]
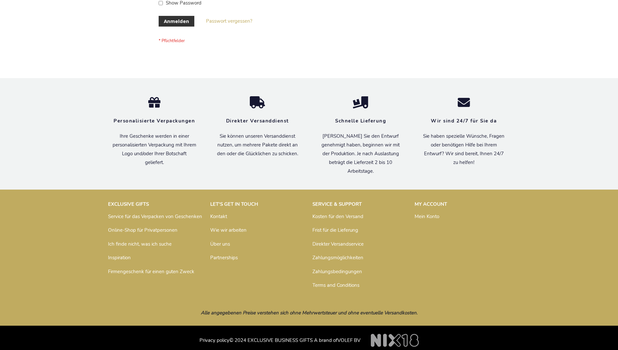
scroll to position [217, 0]
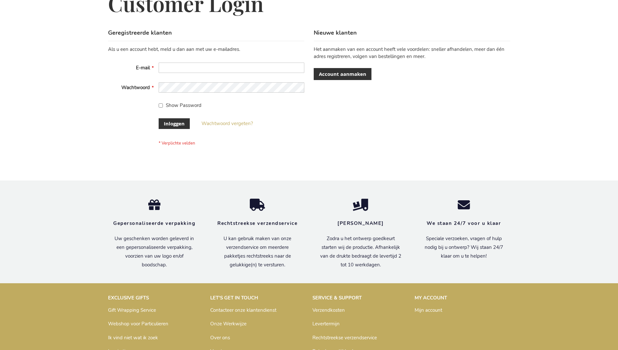
scroll to position [220, 0]
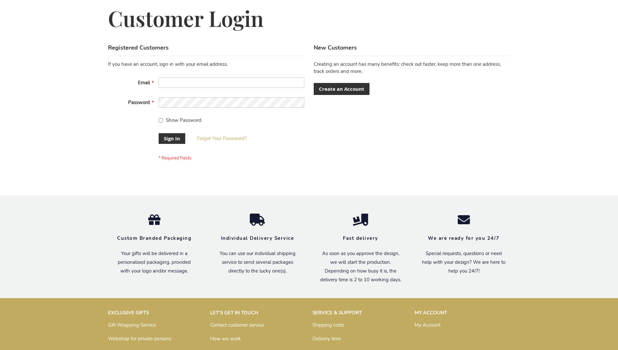
scroll to position [208, 0]
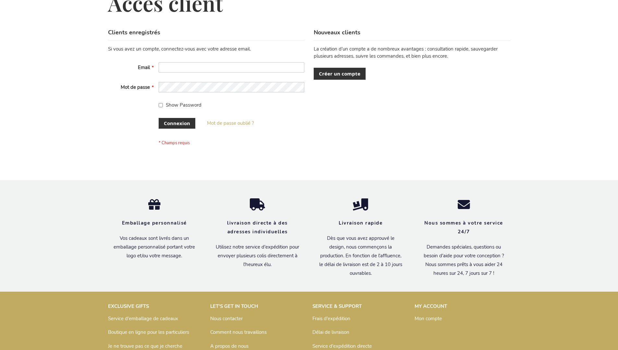
scroll to position [224, 0]
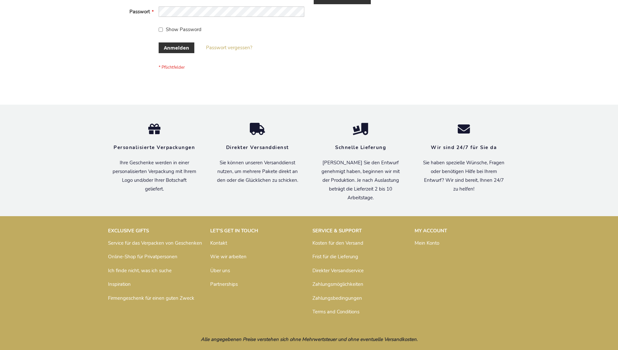
scroll to position [217, 0]
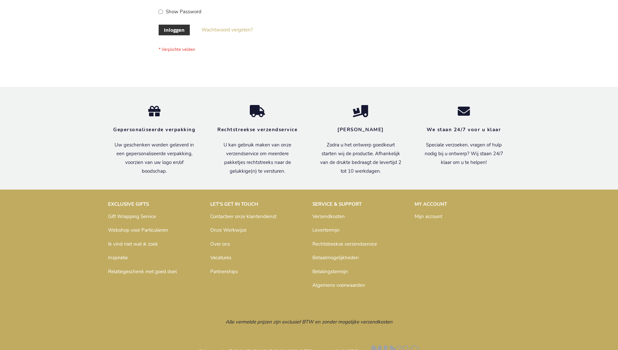
scroll to position [220, 0]
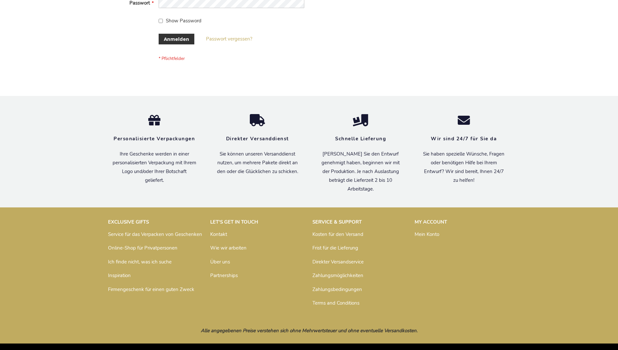
scroll to position [217, 0]
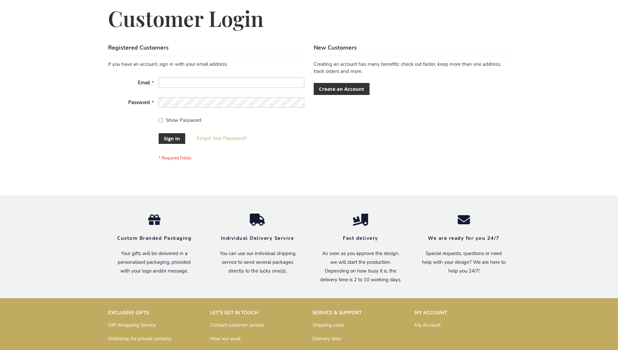
scroll to position [208, 0]
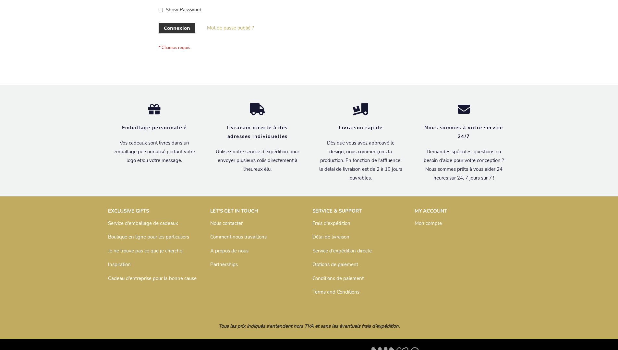
scroll to position [224, 0]
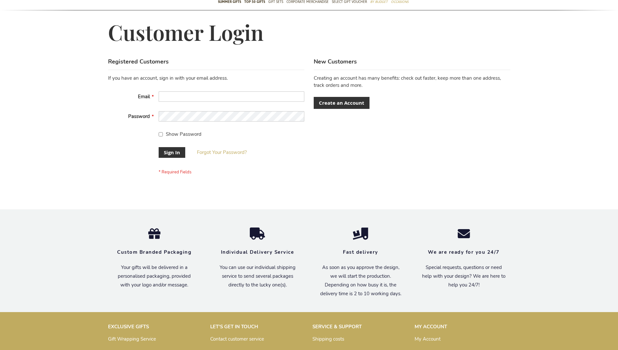
scroll to position [208, 0]
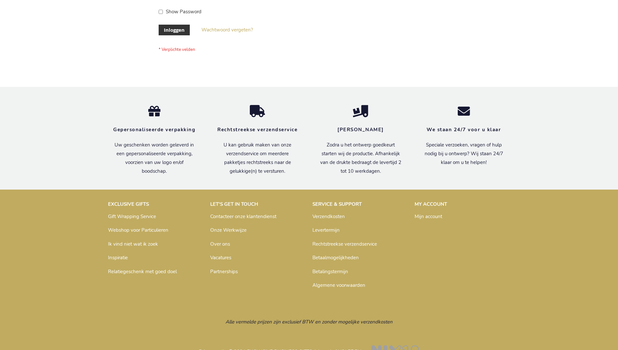
scroll to position [220, 0]
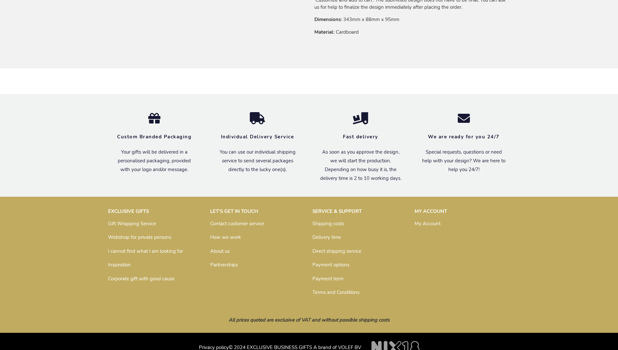
scroll to position [453, 0]
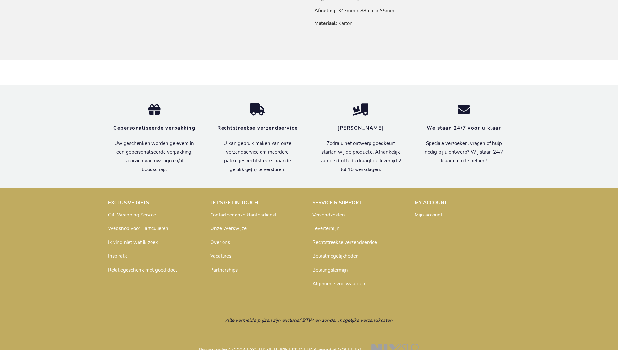
scroll to position [465, 0]
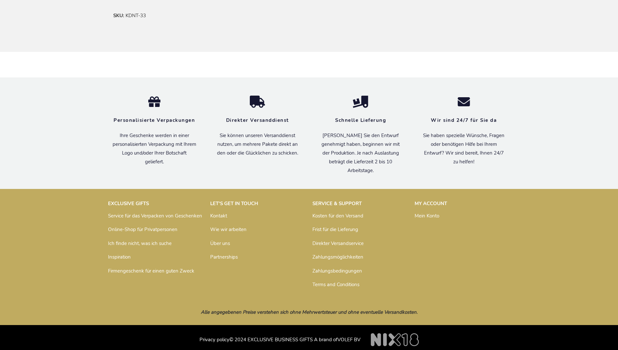
scroll to position [390, 0]
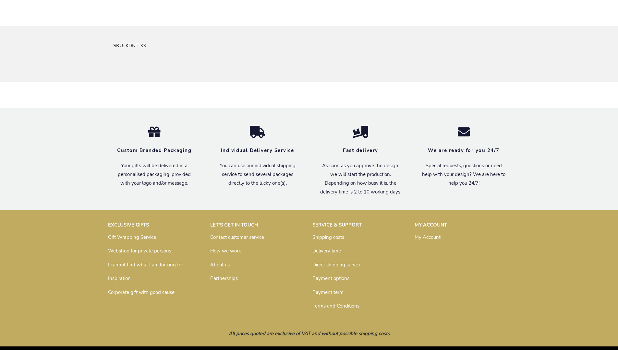
scroll to position [381, 0]
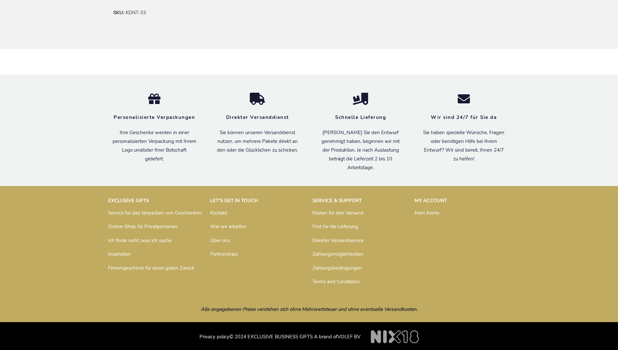
scroll to position [390, 0]
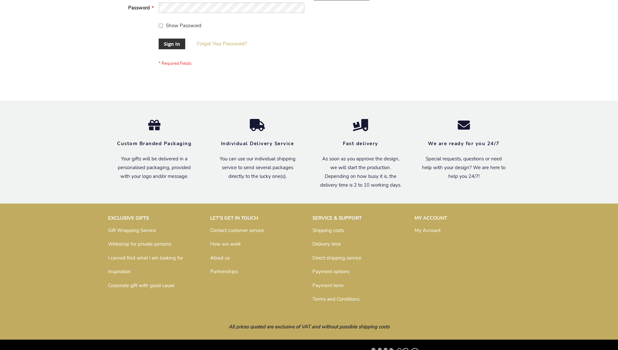
scroll to position [208, 0]
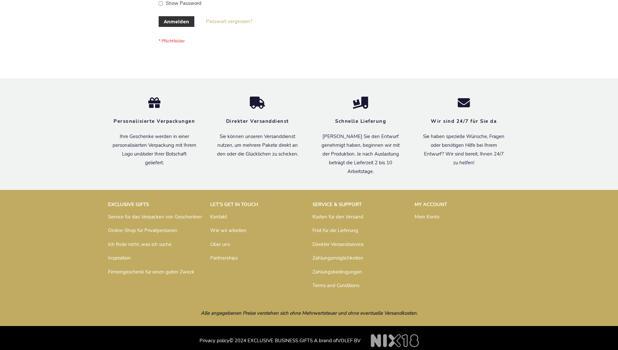
scroll to position [212, 0]
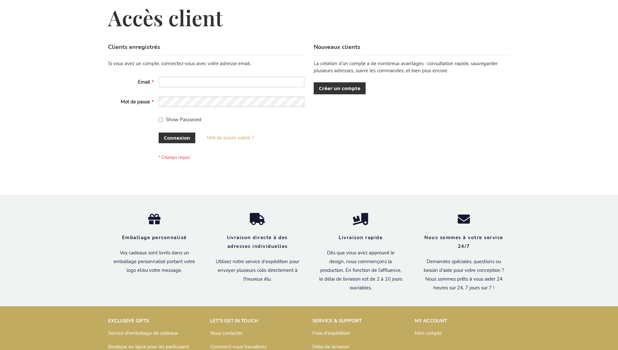
scroll to position [224, 0]
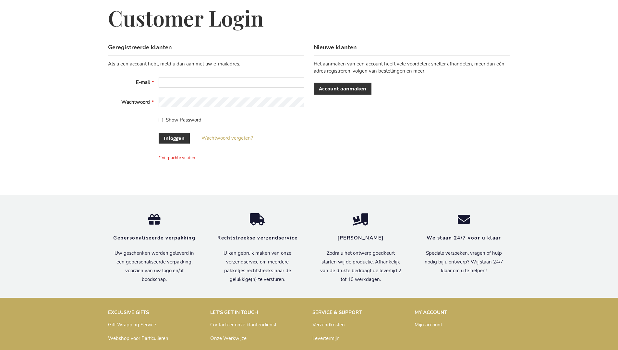
scroll to position [220, 0]
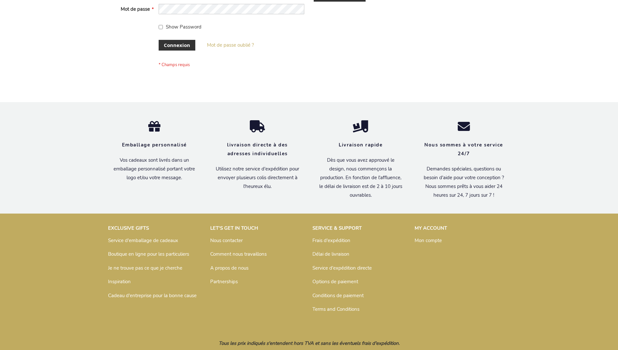
scroll to position [224, 0]
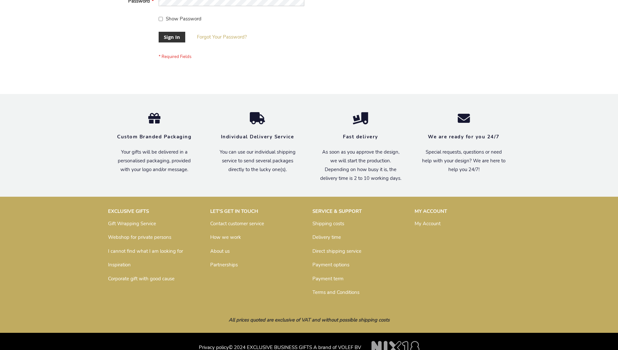
scroll to position [208, 0]
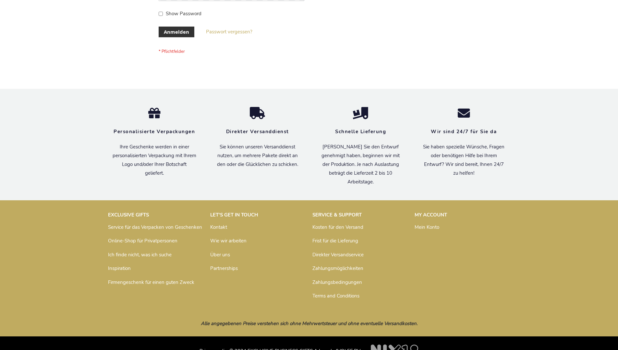
scroll to position [217, 0]
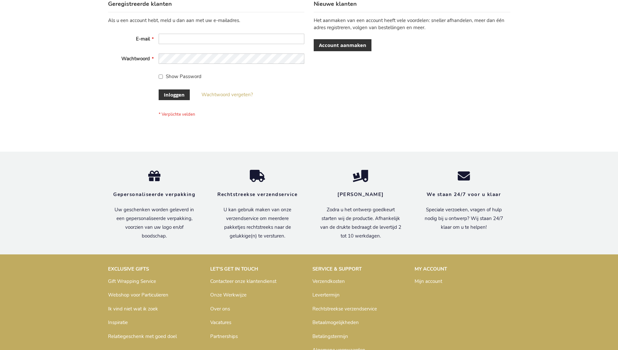
scroll to position [220, 0]
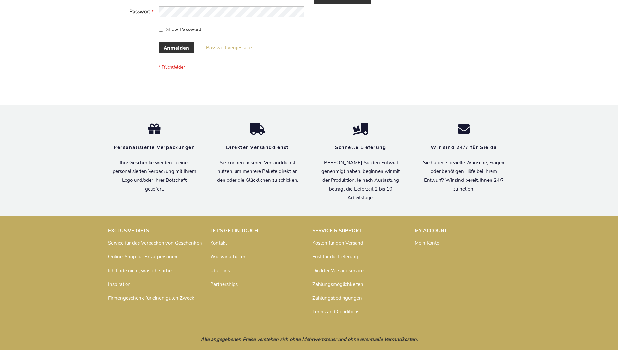
scroll to position [217, 0]
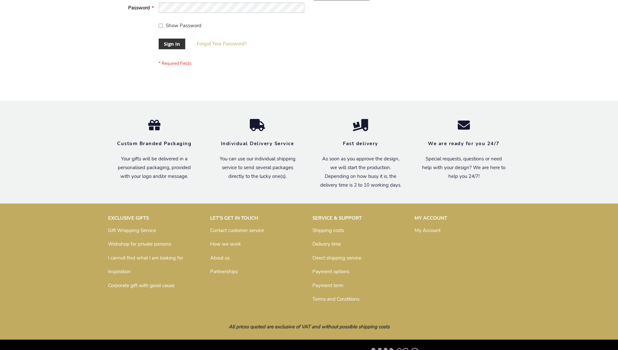
scroll to position [208, 0]
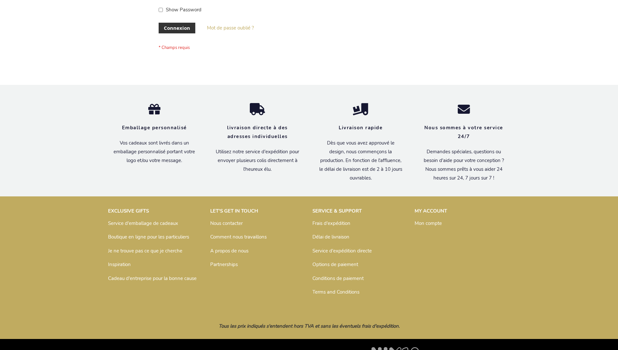
scroll to position [224, 0]
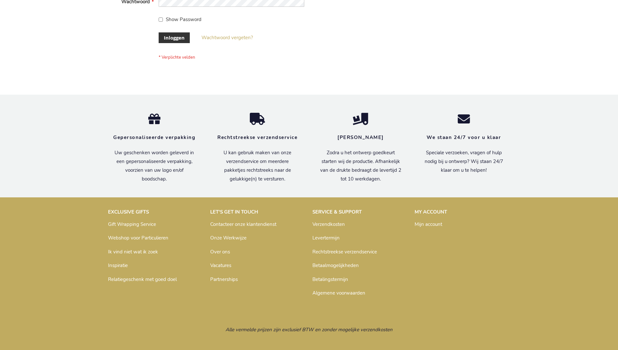
scroll to position [220, 0]
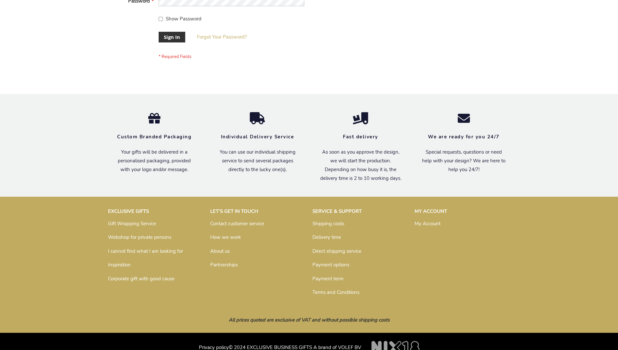
scroll to position [208, 0]
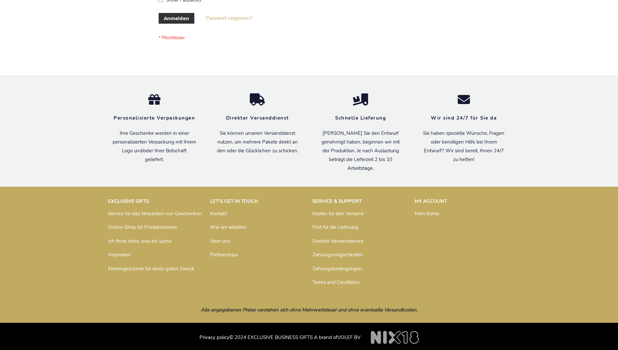
scroll to position [217, 0]
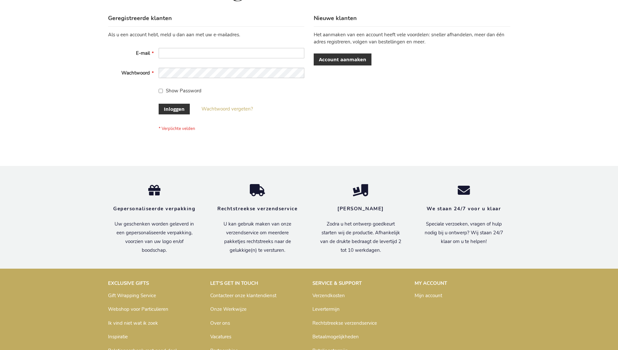
scroll to position [220, 0]
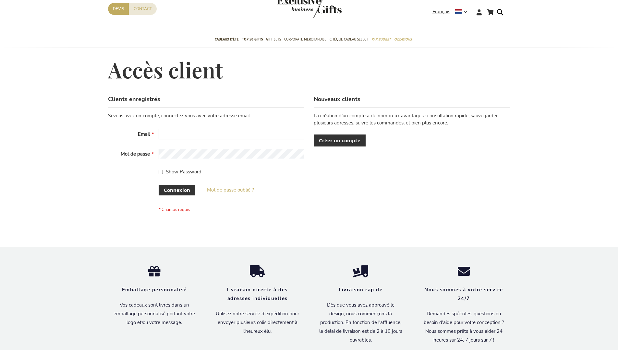
scroll to position [219, 0]
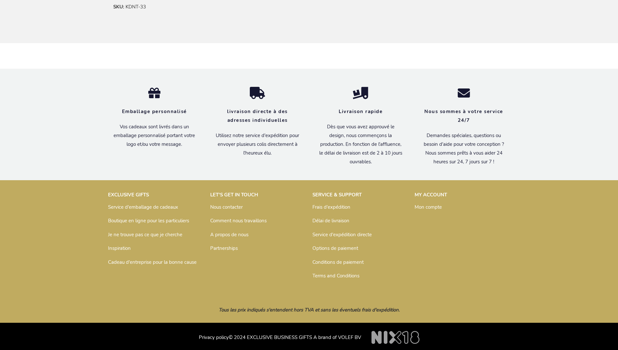
scroll to position [396, 0]
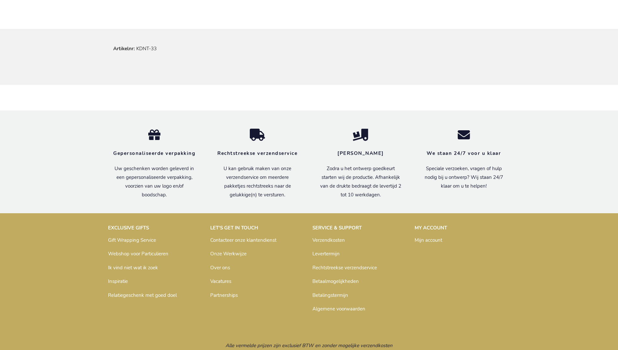
scroll to position [393, 0]
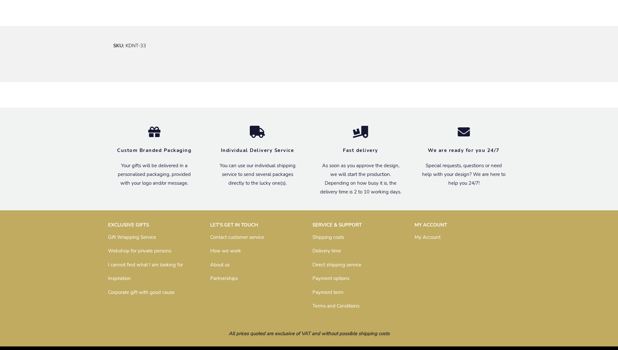
scroll to position [381, 0]
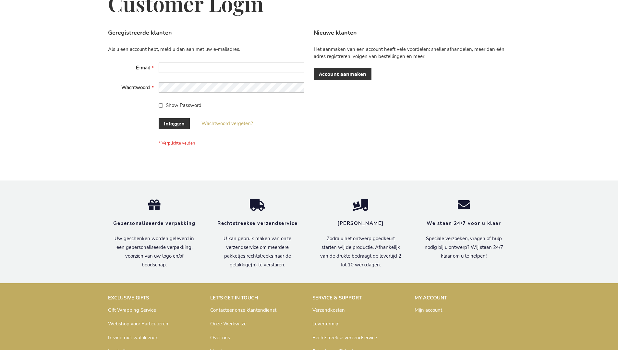
scroll to position [220, 0]
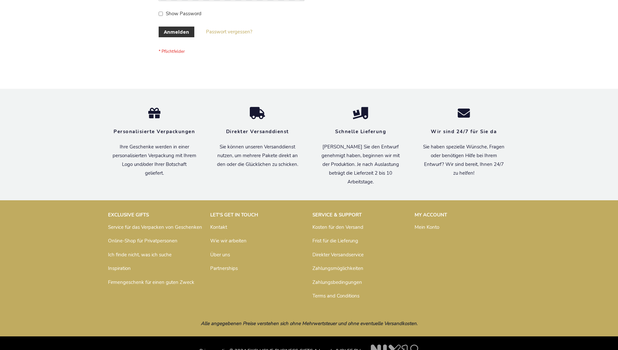
scroll to position [217, 0]
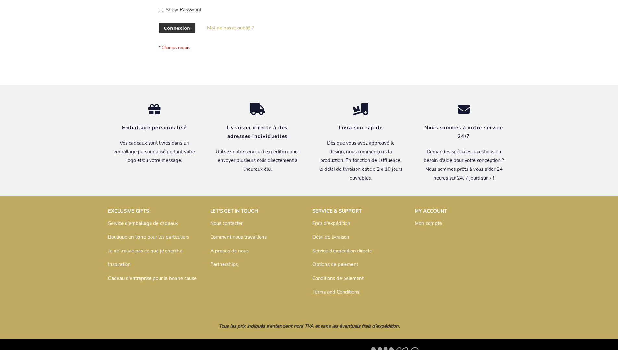
scroll to position [224, 0]
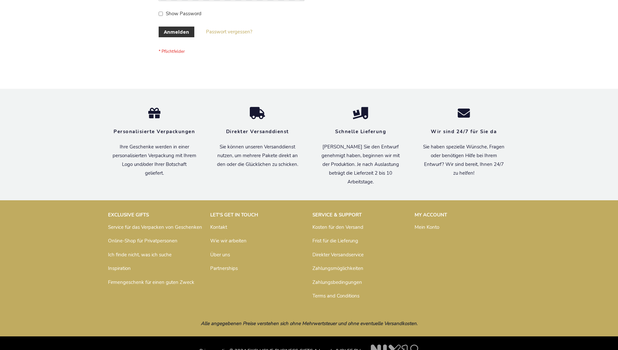
scroll to position [217, 0]
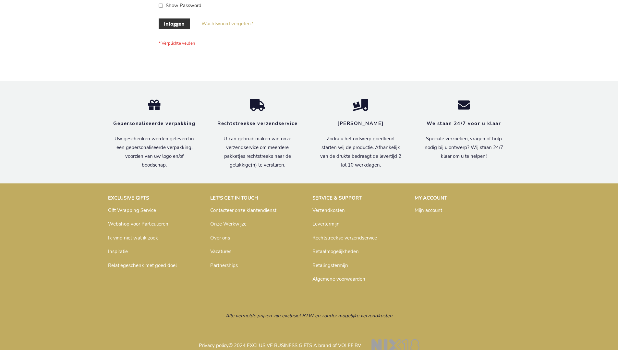
scroll to position [220, 0]
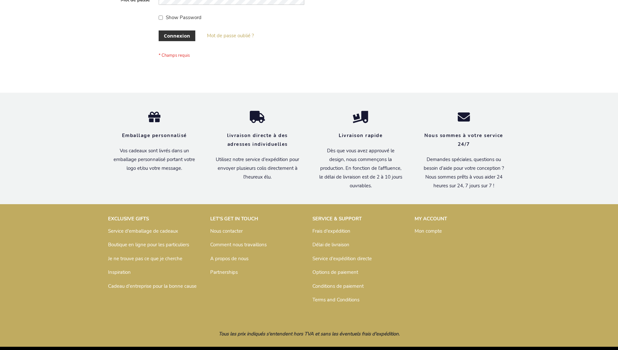
scroll to position [224, 0]
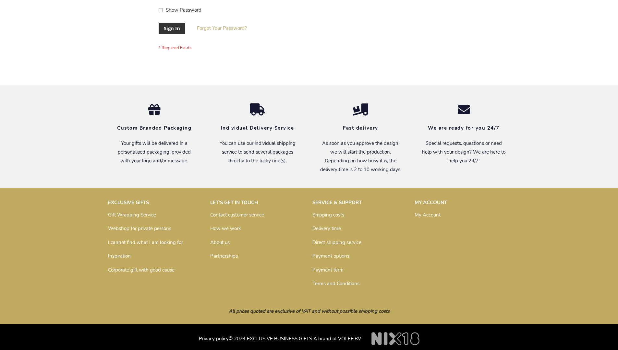
scroll to position [208, 0]
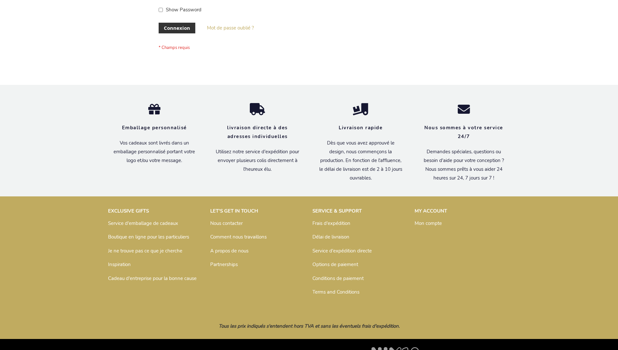
scroll to position [224, 0]
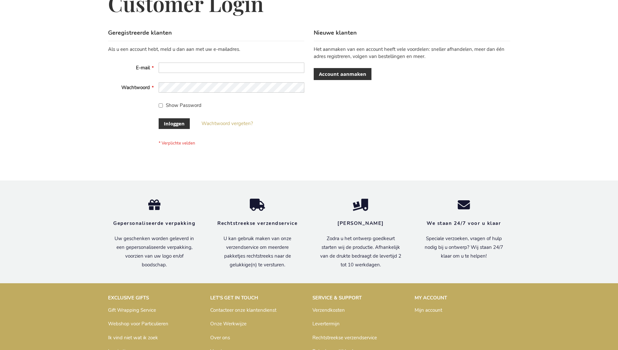
scroll to position [220, 0]
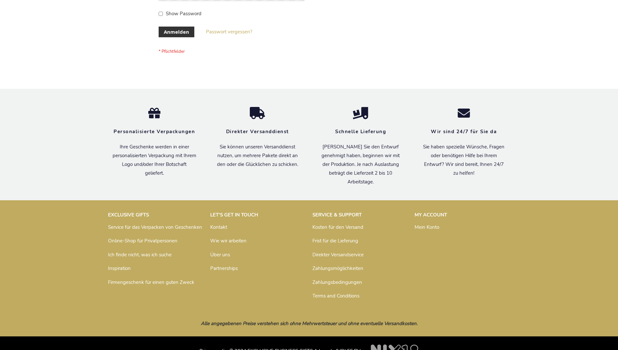
scroll to position [217, 0]
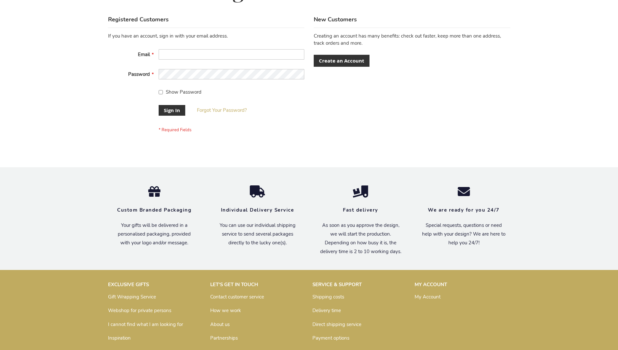
scroll to position [208, 0]
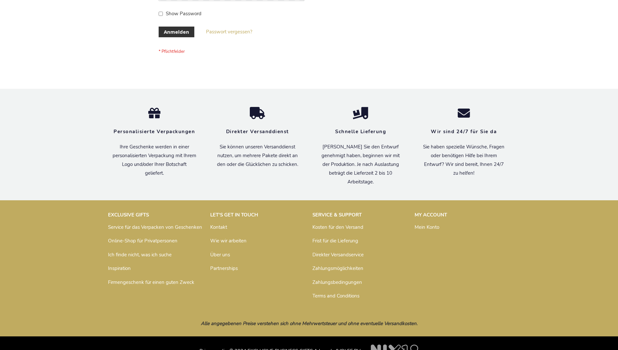
scroll to position [217, 0]
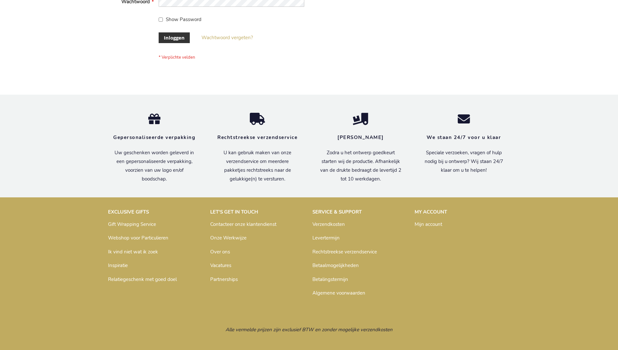
scroll to position [220, 0]
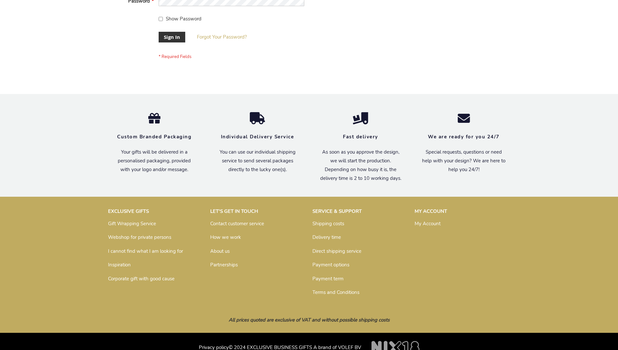
scroll to position [208, 0]
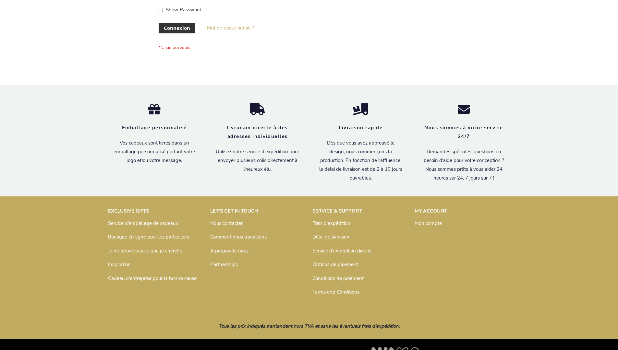
scroll to position [224, 0]
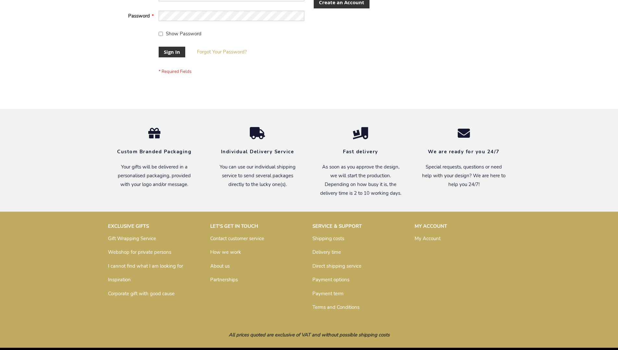
scroll to position [208, 0]
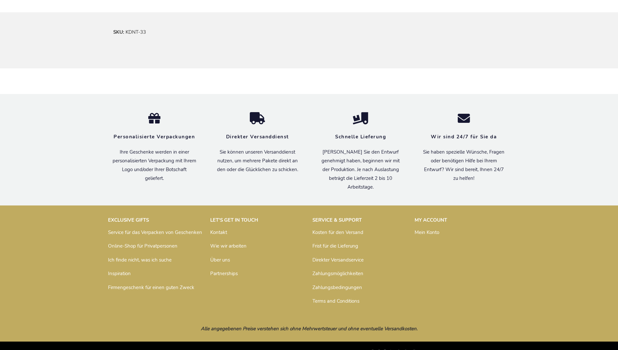
scroll to position [390, 0]
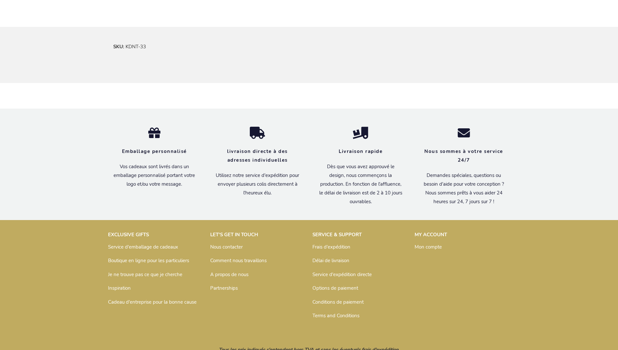
scroll to position [396, 0]
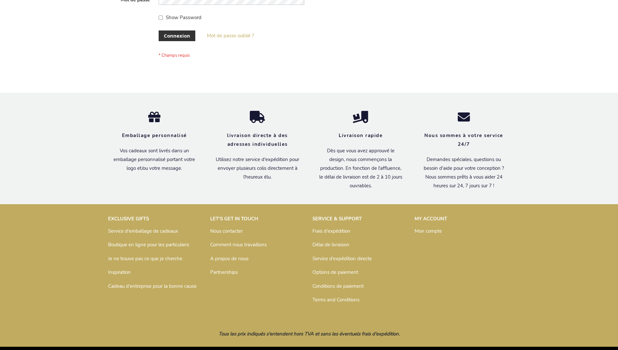
scroll to position [224, 0]
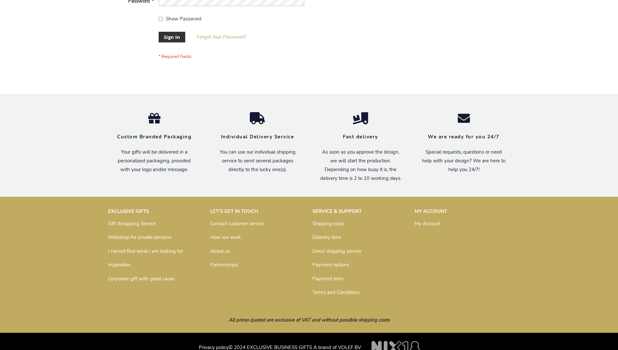
scroll to position [208, 0]
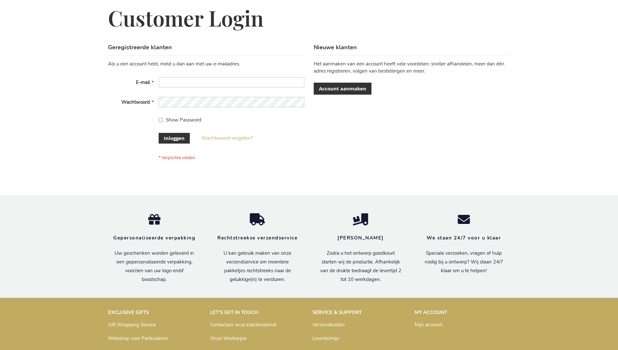
scroll to position [220, 0]
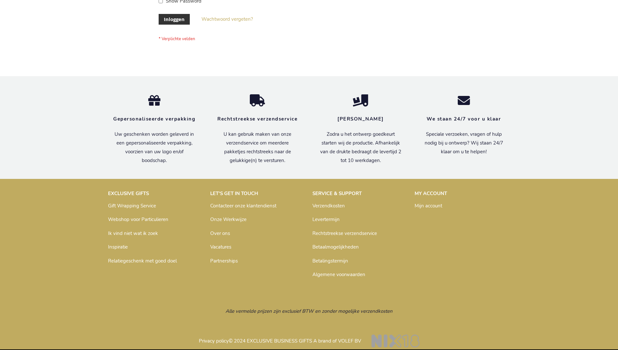
scroll to position [220, 0]
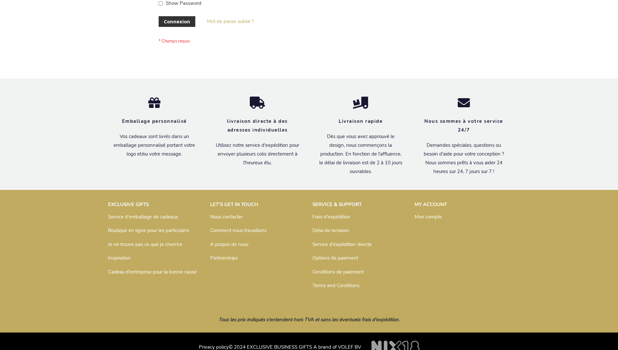
scroll to position [224, 0]
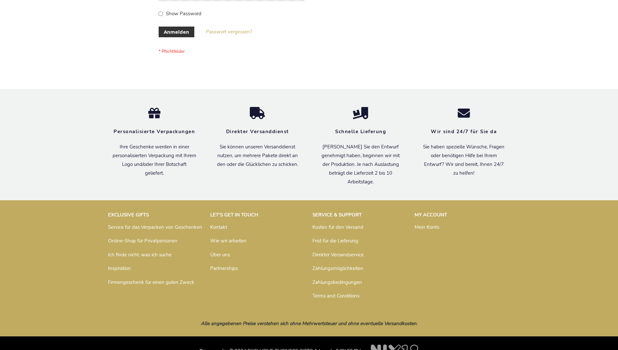
scroll to position [217, 0]
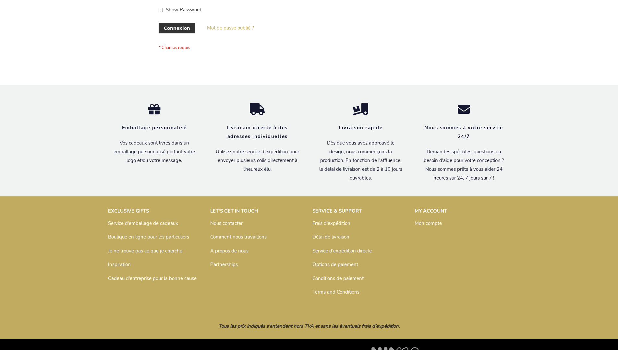
scroll to position [224, 0]
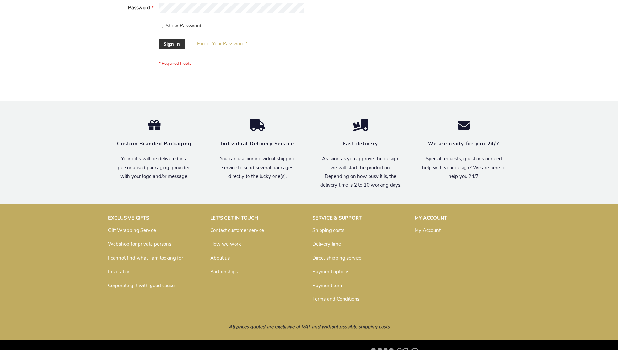
scroll to position [208, 0]
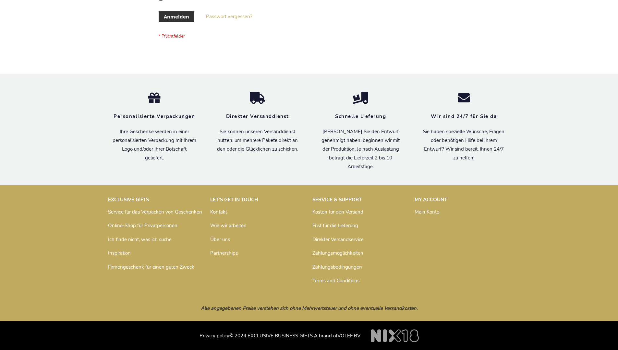
scroll to position [217, 0]
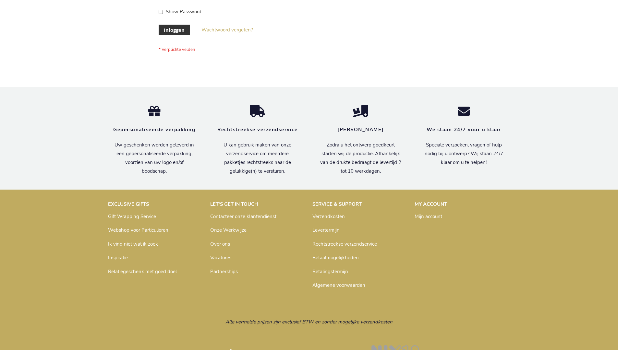
scroll to position [220, 0]
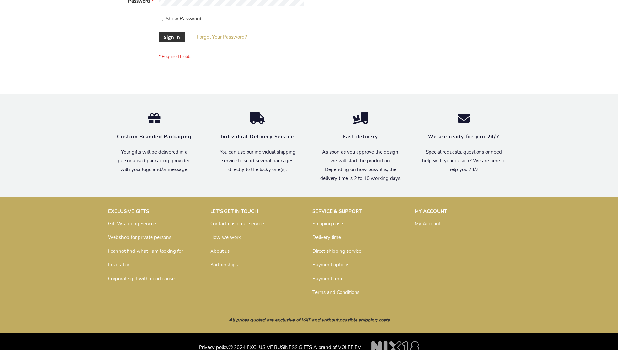
scroll to position [208, 0]
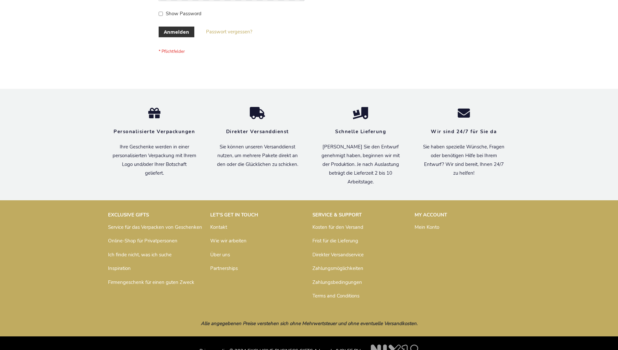
scroll to position [217, 0]
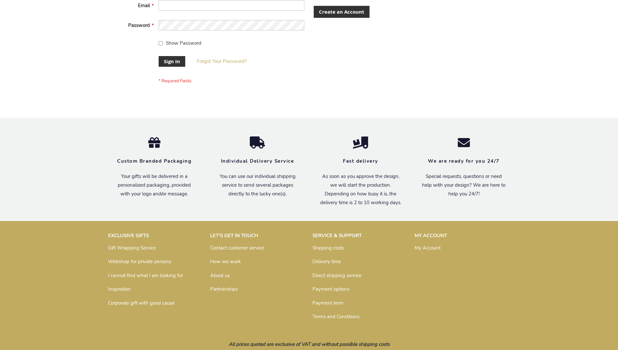
scroll to position [208, 0]
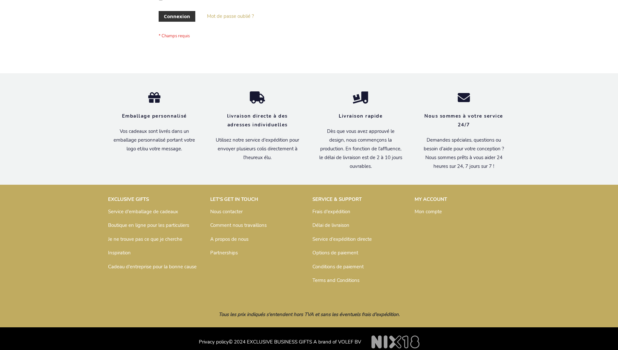
scroll to position [224, 0]
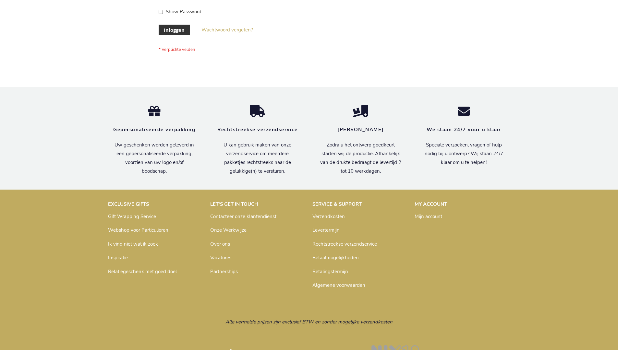
scroll to position [220, 0]
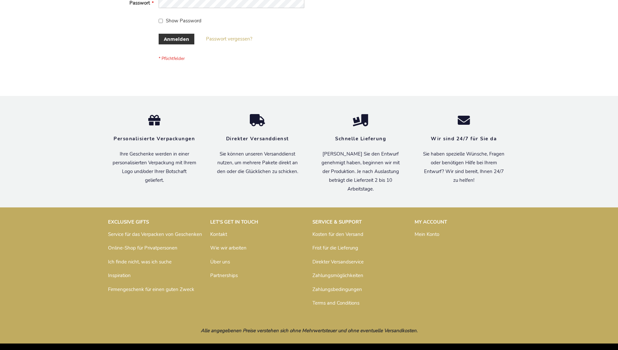
scroll to position [217, 0]
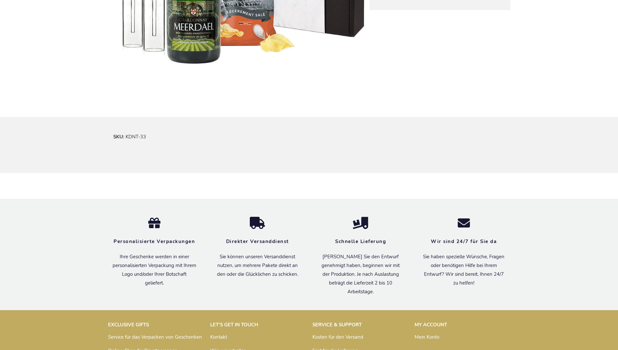
scroll to position [390, 0]
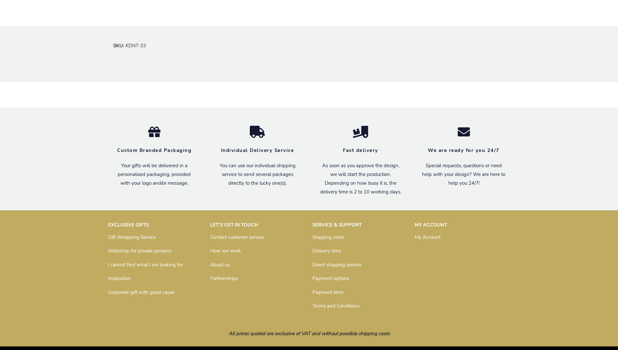
scroll to position [381, 0]
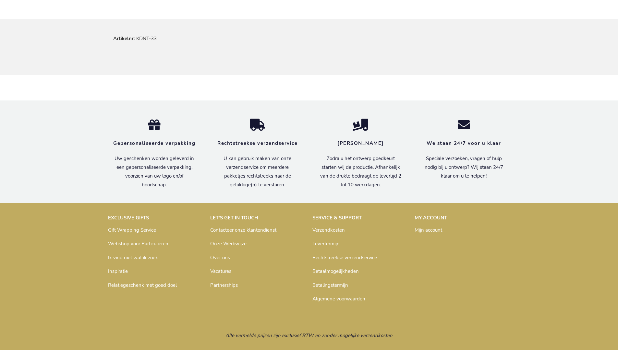
scroll to position [393, 0]
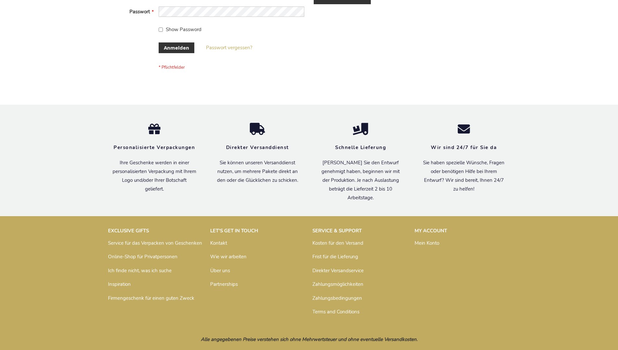
scroll to position [217, 0]
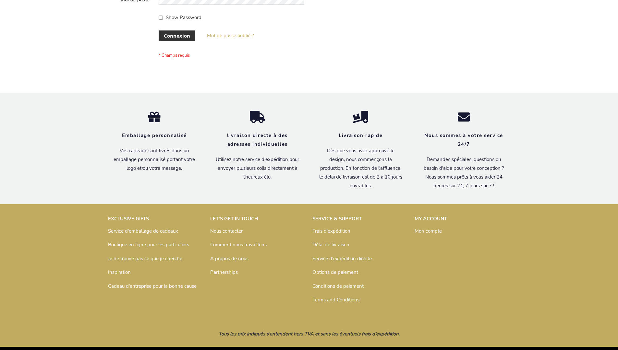
scroll to position [224, 0]
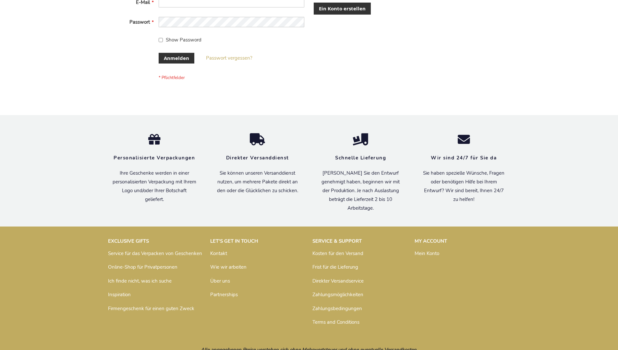
scroll to position [217, 0]
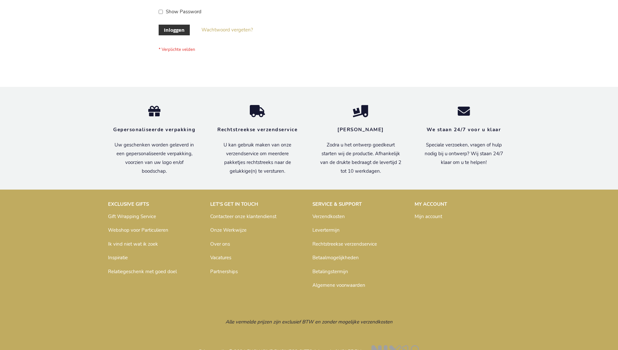
scroll to position [220, 0]
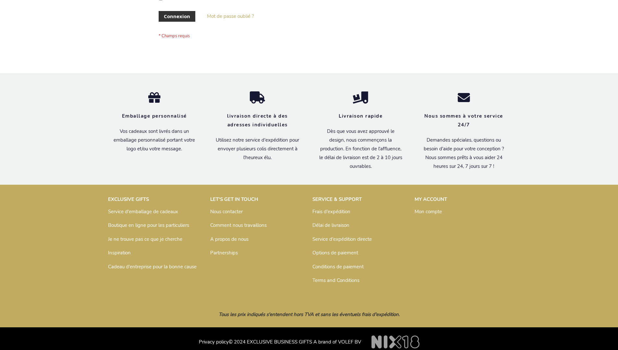
scroll to position [224, 0]
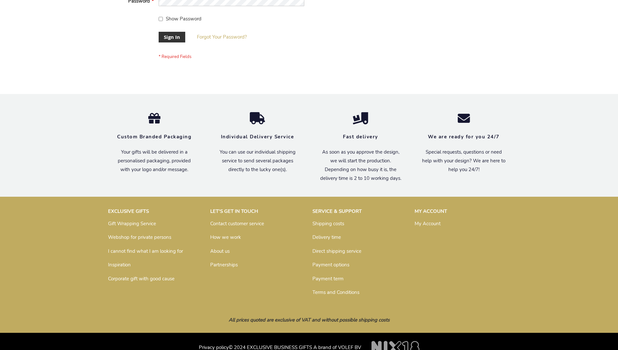
scroll to position [208, 0]
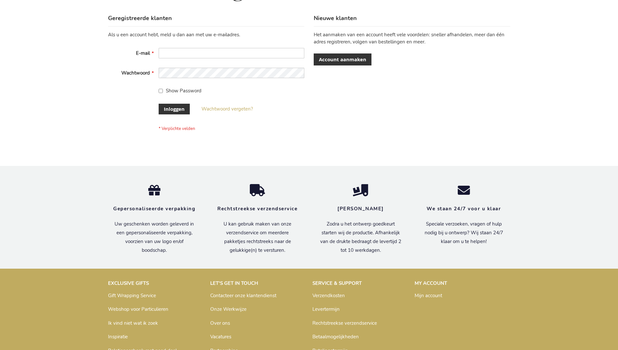
scroll to position [220, 0]
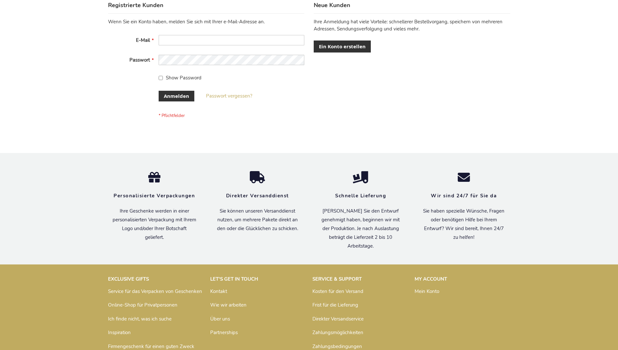
scroll to position [212, 0]
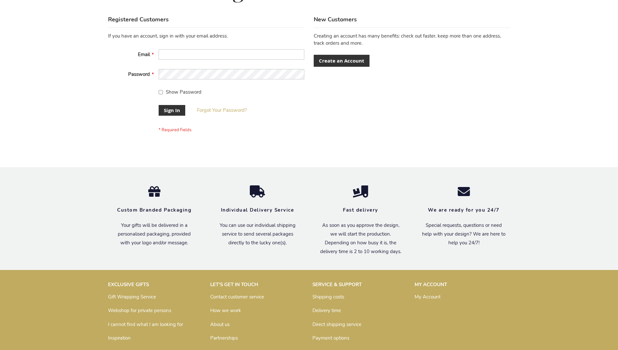
scroll to position [208, 0]
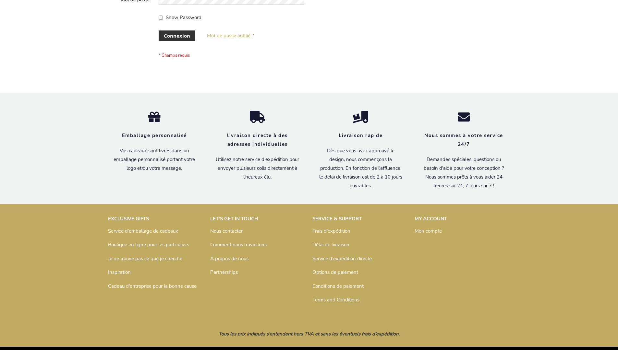
scroll to position [224, 0]
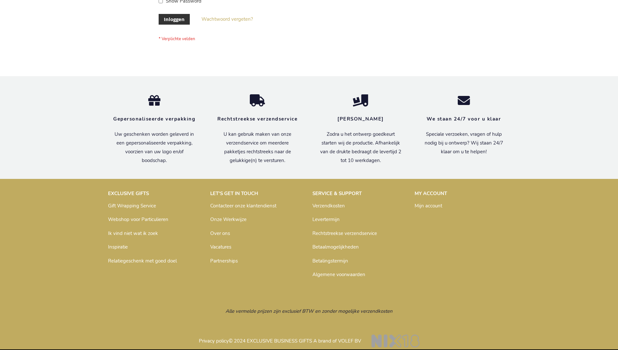
scroll to position [220, 0]
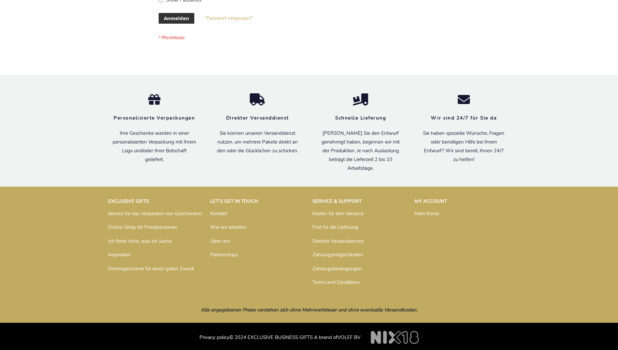
scroll to position [217, 0]
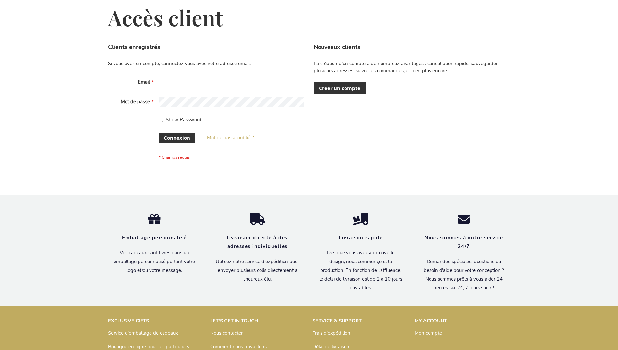
scroll to position [224, 0]
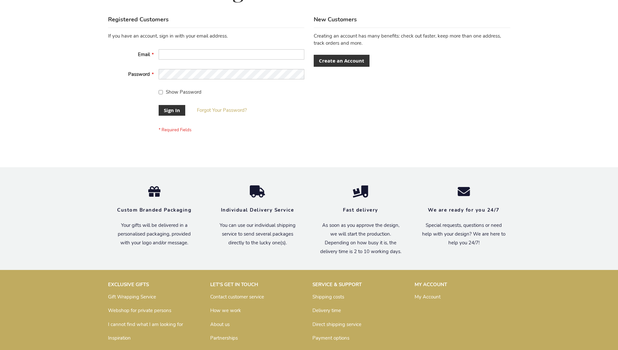
scroll to position [208, 0]
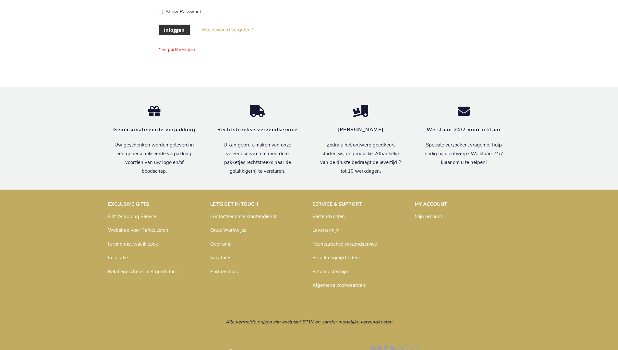
scroll to position [220, 0]
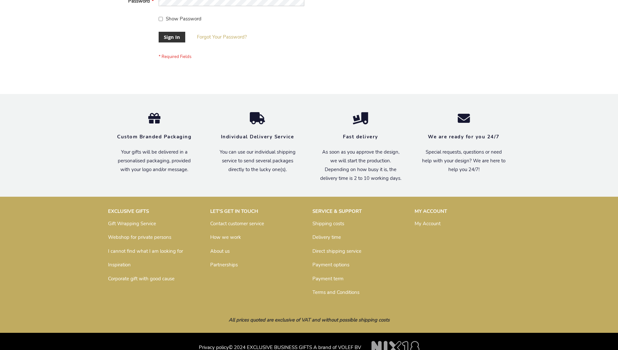
scroll to position [208, 0]
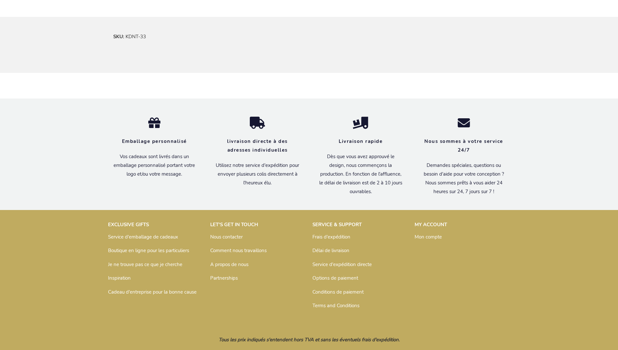
scroll to position [396, 0]
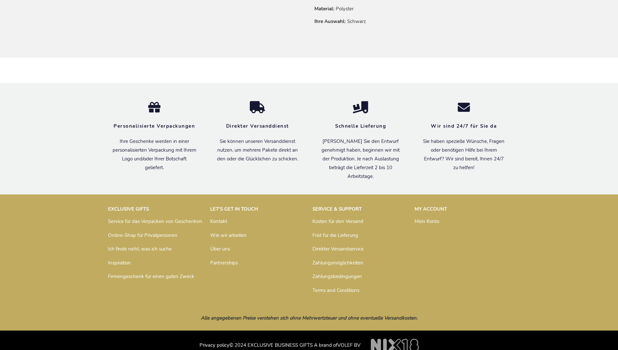
scroll to position [518, 0]
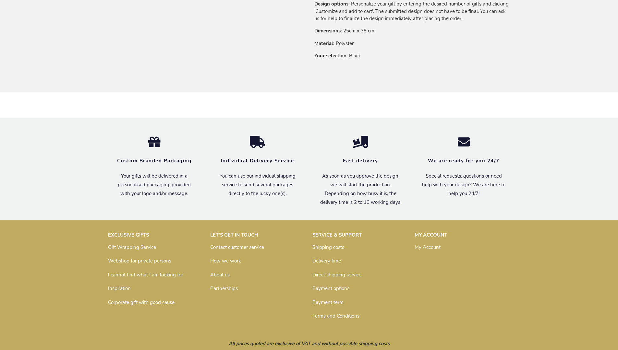
scroll to position [502, 0]
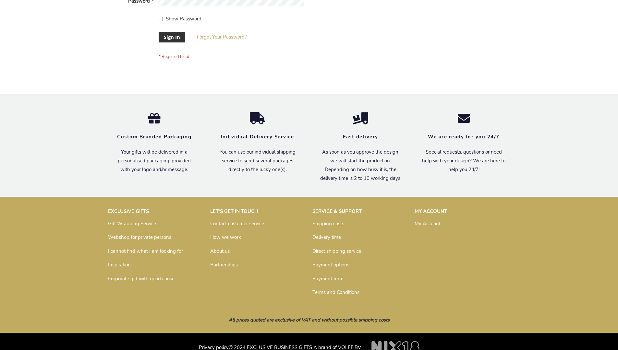
scroll to position [208, 0]
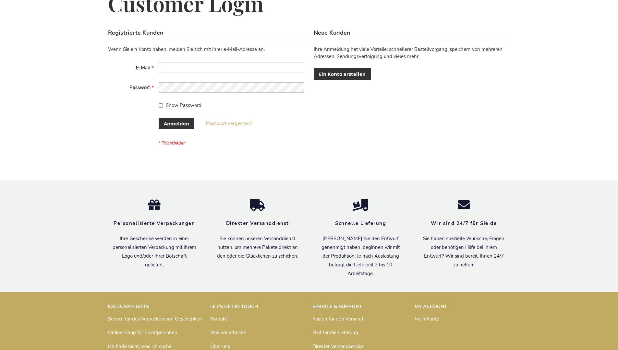
scroll to position [217, 0]
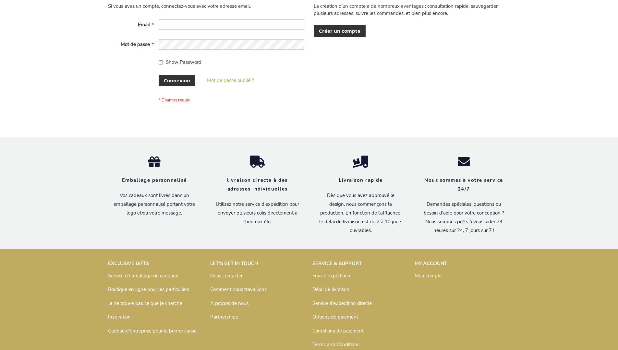
scroll to position [224, 0]
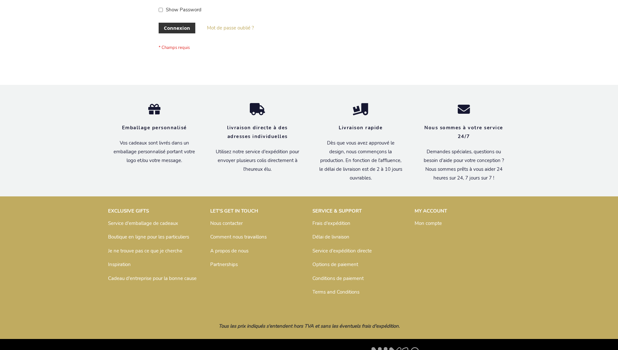
scroll to position [224, 0]
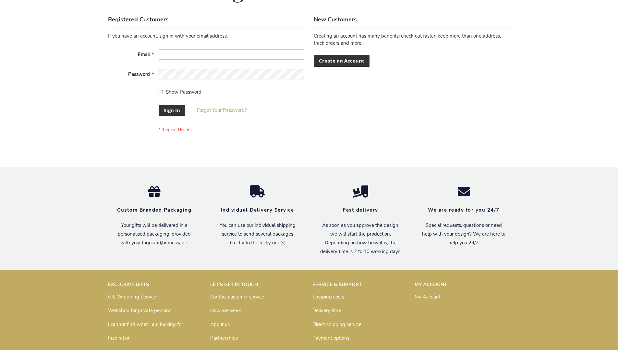
scroll to position [208, 0]
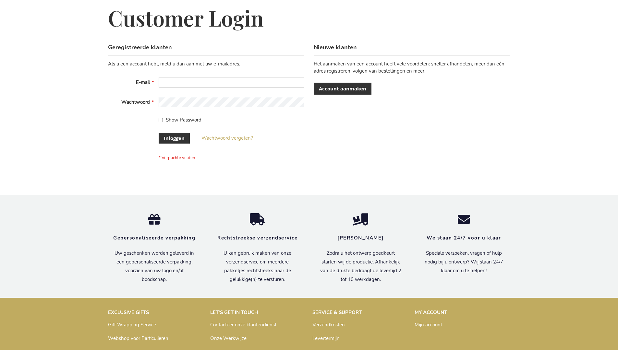
scroll to position [220, 0]
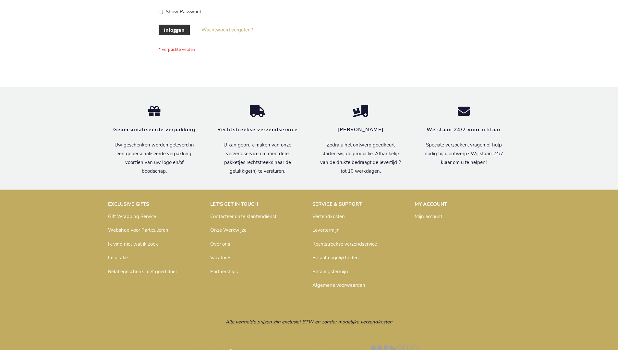
scroll to position [220, 0]
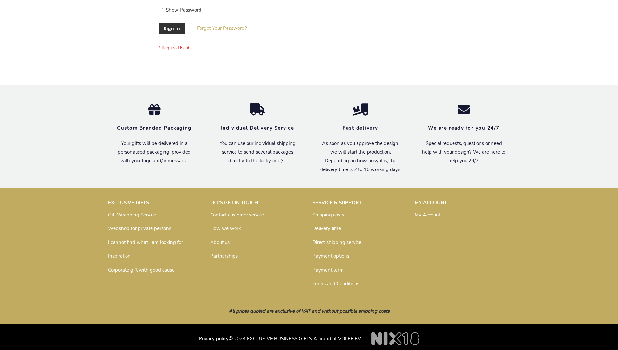
scroll to position [208, 0]
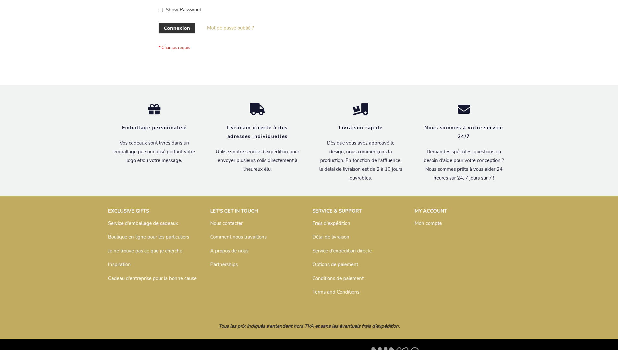
scroll to position [224, 0]
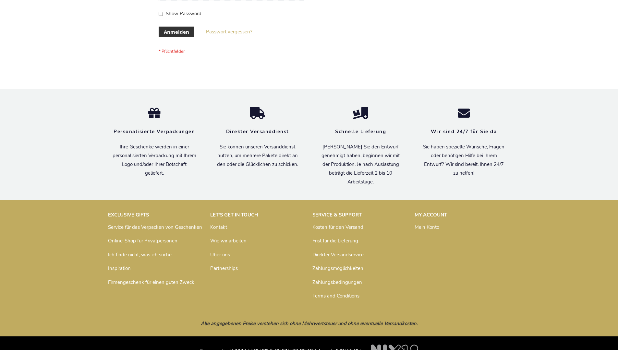
scroll to position [217, 0]
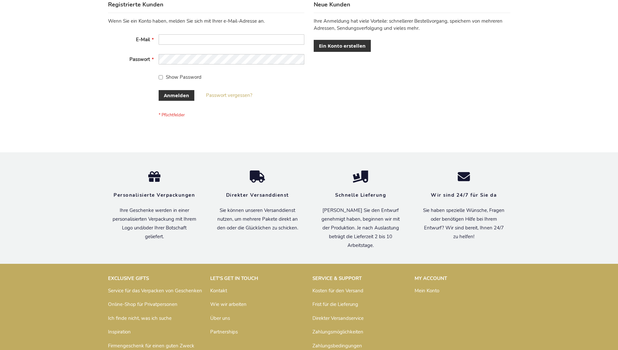
scroll to position [217, 0]
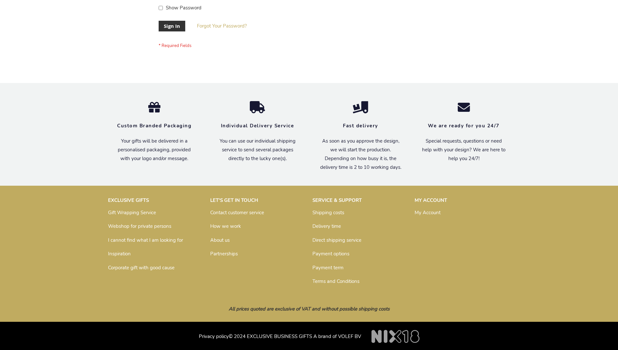
scroll to position [208, 0]
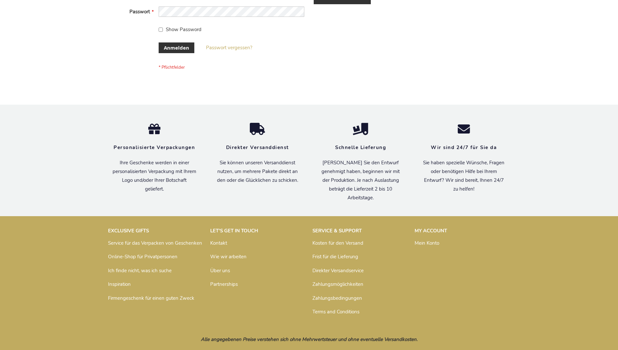
scroll to position [217, 0]
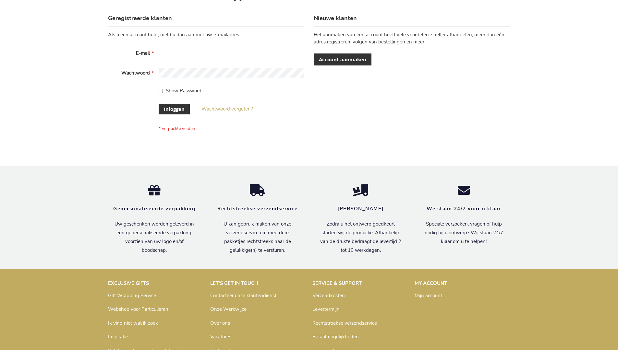
scroll to position [220, 0]
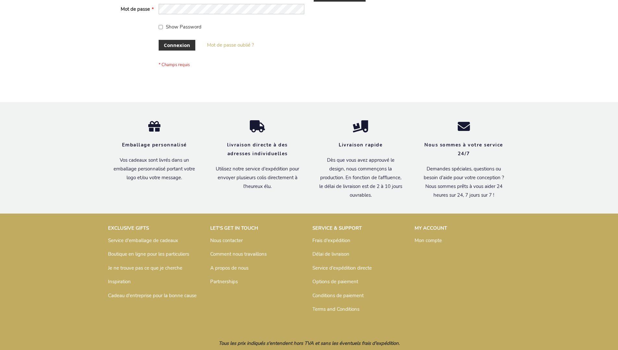
scroll to position [224, 0]
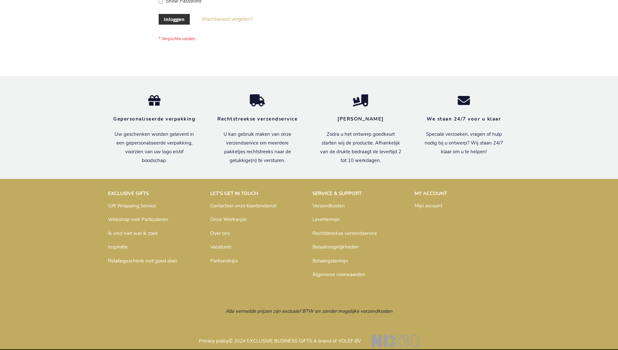
scroll to position [220, 0]
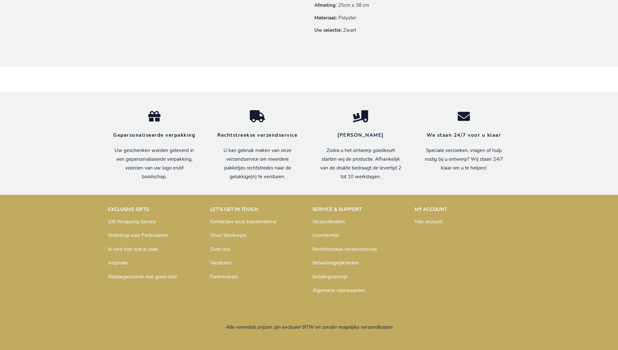
scroll to position [514, 0]
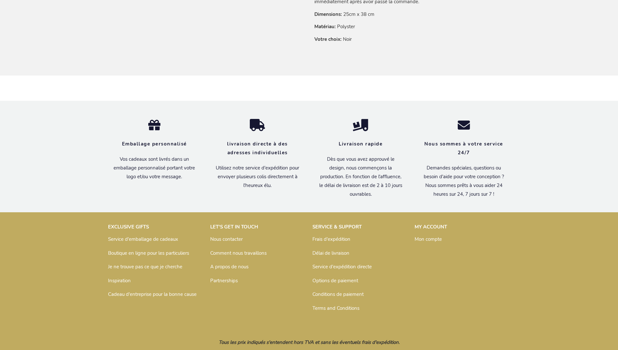
scroll to position [525, 0]
